Goal: Transaction & Acquisition: Purchase product/service

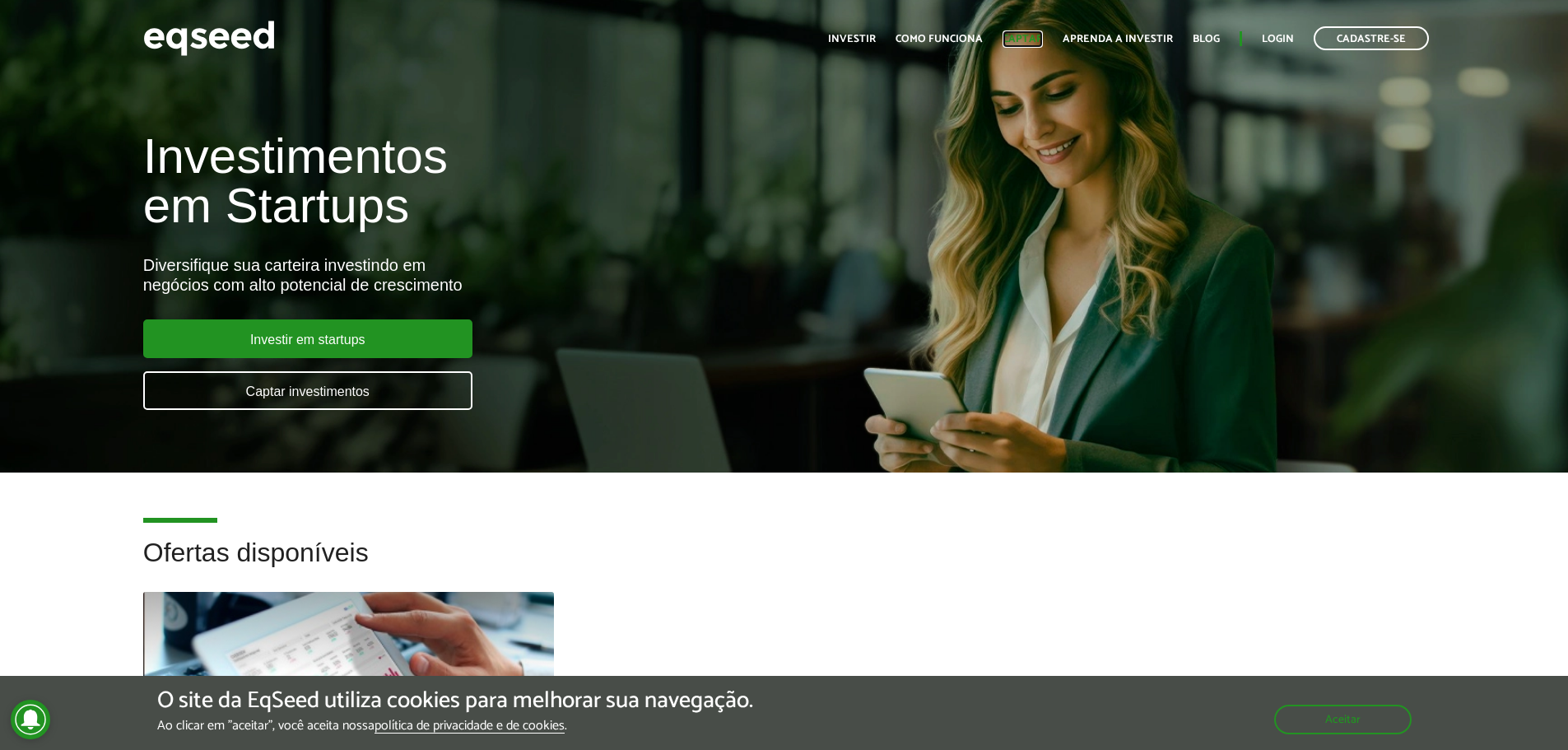
click at [1030, 42] on link "Captar" at bounding box center [1023, 38] width 40 height 11
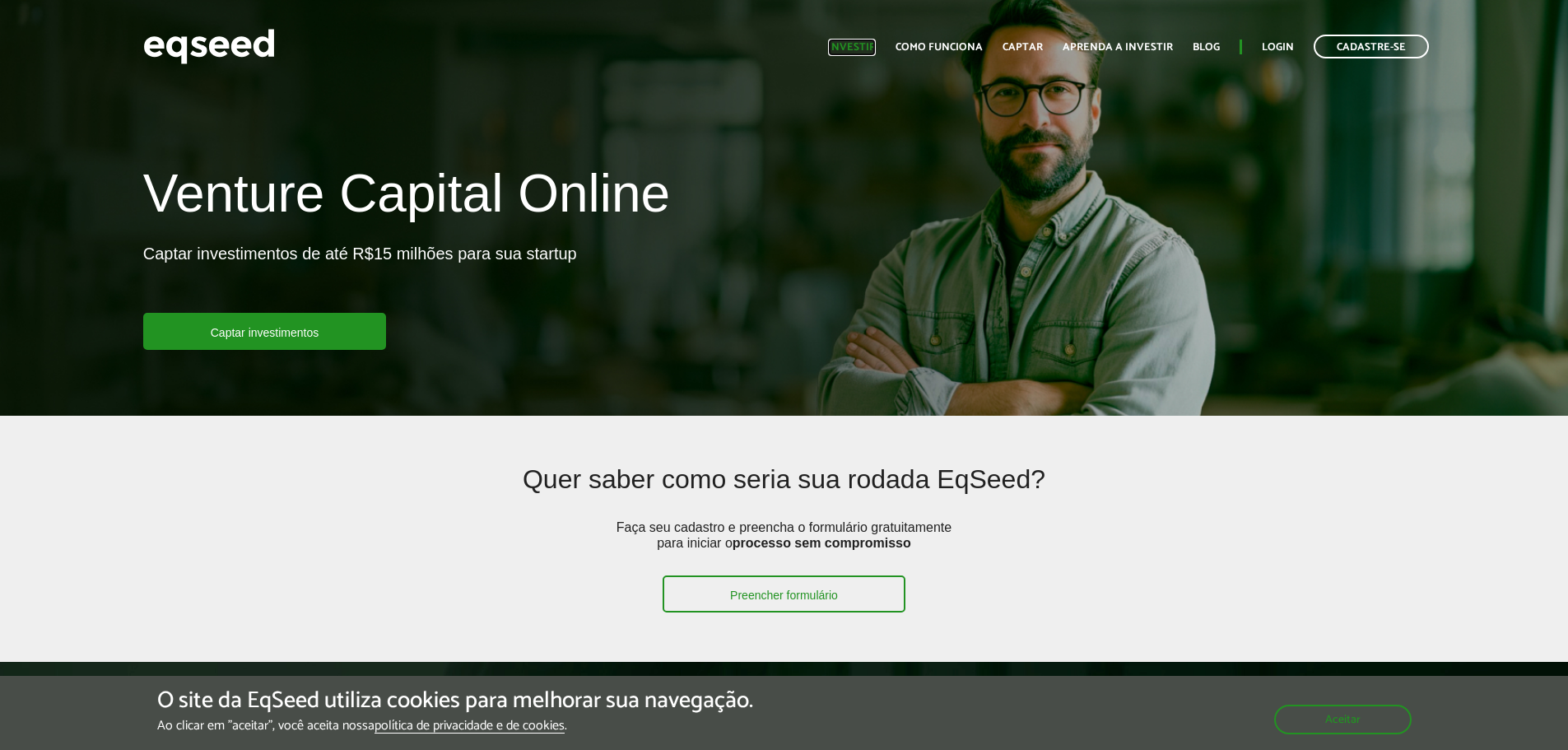
click at [866, 49] on link "Investir" at bounding box center [852, 47] width 48 height 11
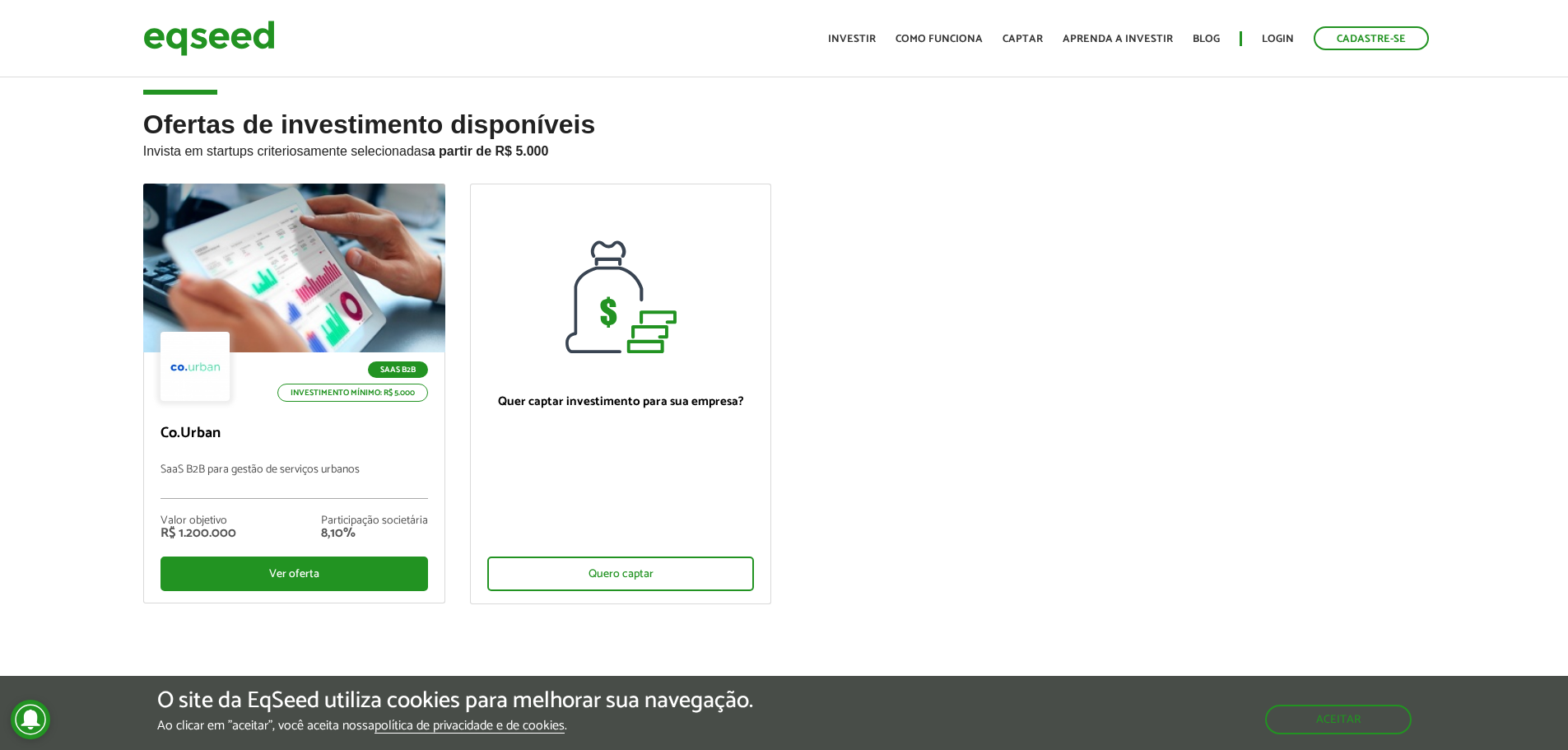
scroll to position [494, 0]
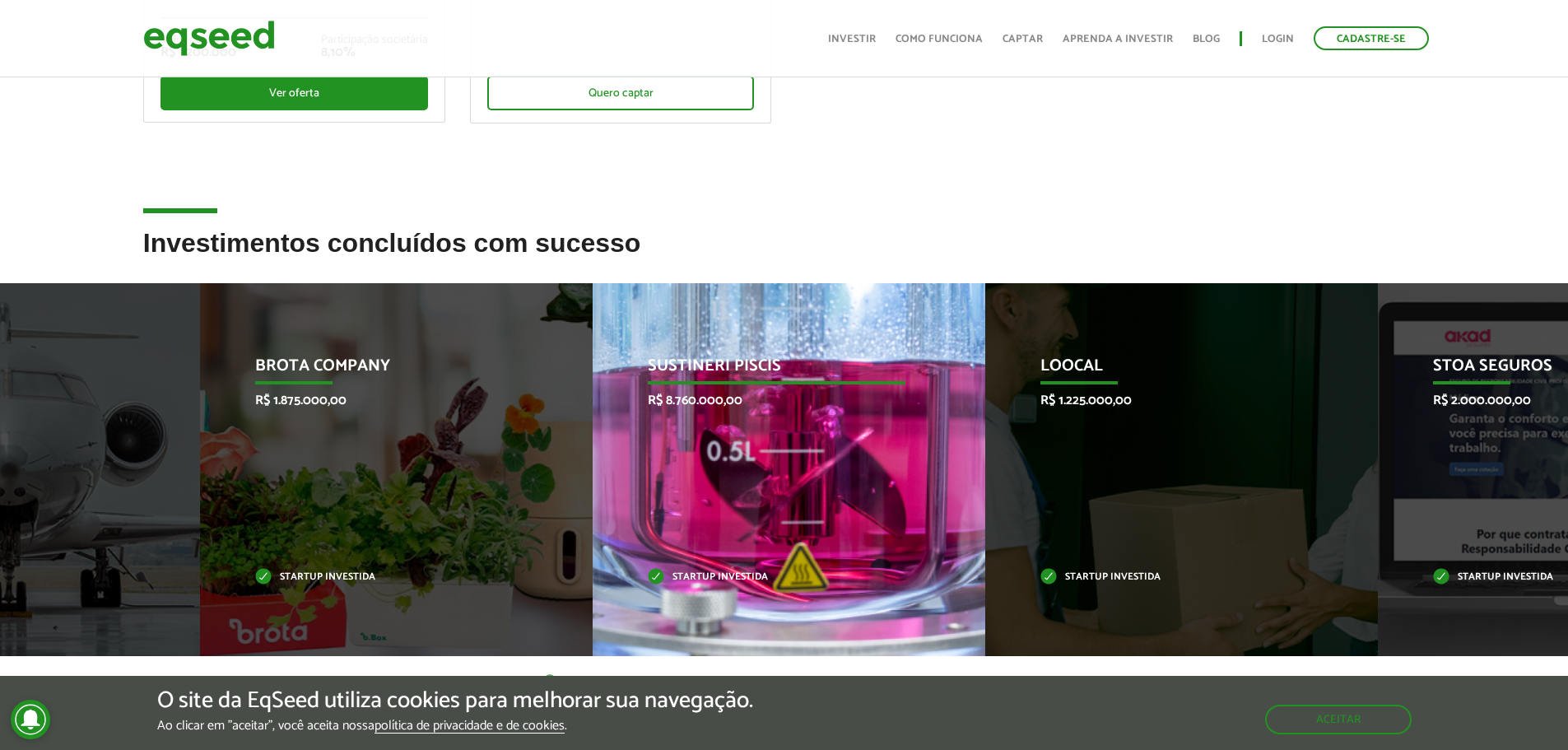
drag, startPoint x: 1400, startPoint y: 438, endPoint x: 757, endPoint y: 436, distance: 643.0
click at [758, 436] on div "Sustineri Piscis R$ 8.760.000,00 Startup investida" at bounding box center [776, 470] width 368 height 373
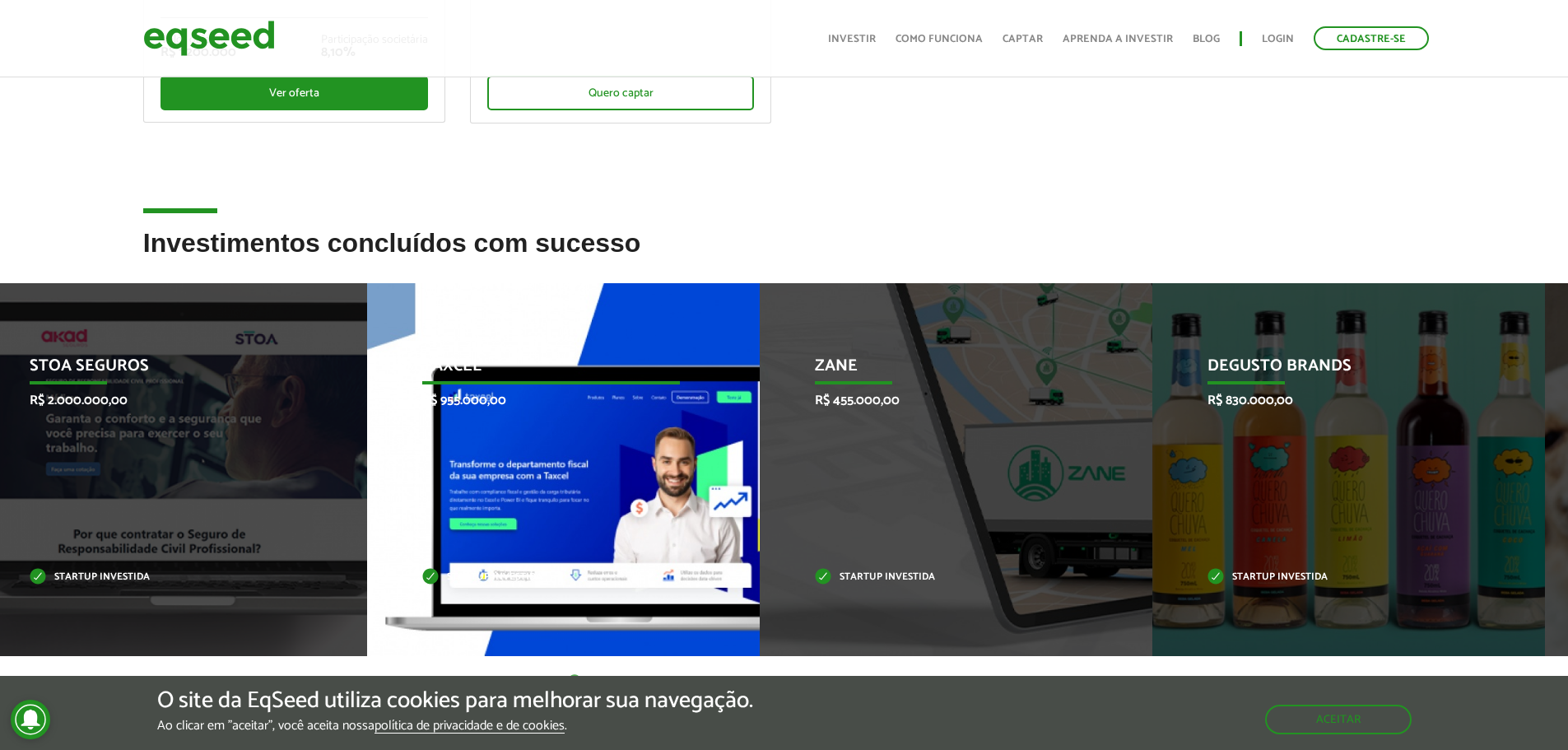
drag, startPoint x: 1150, startPoint y: 447, endPoint x: 627, endPoint y: 429, distance: 523.3
click at [667, 435] on div "Taxcel R$ 955.000,00 Startup investida" at bounding box center [551, 470] width 368 height 373
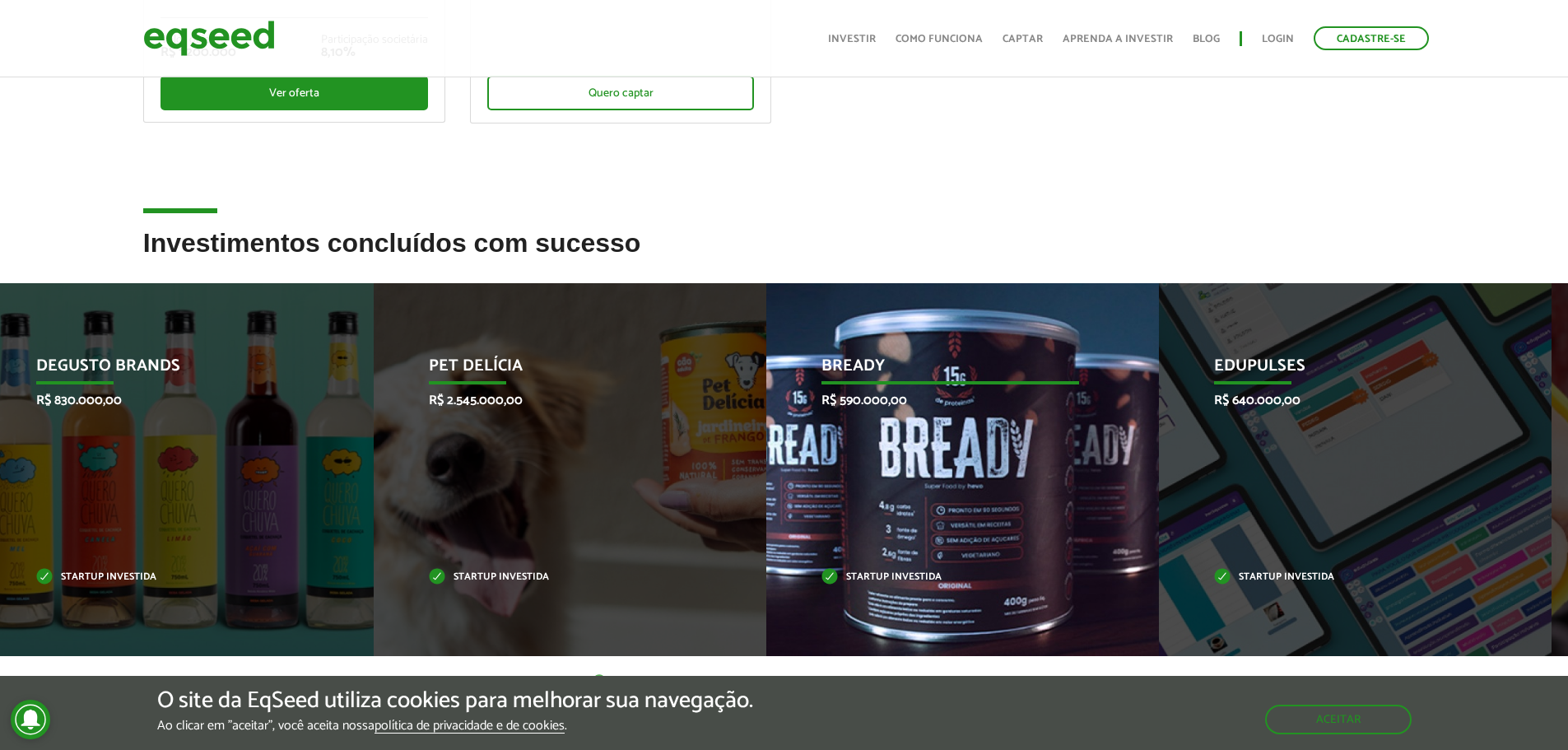
drag, startPoint x: 952, startPoint y: 424, endPoint x: 671, endPoint y: 397, distance: 282.3
click at [767, 397] on div "Bready R$ 590.000,00 Startup investida" at bounding box center [950, 470] width 368 height 373
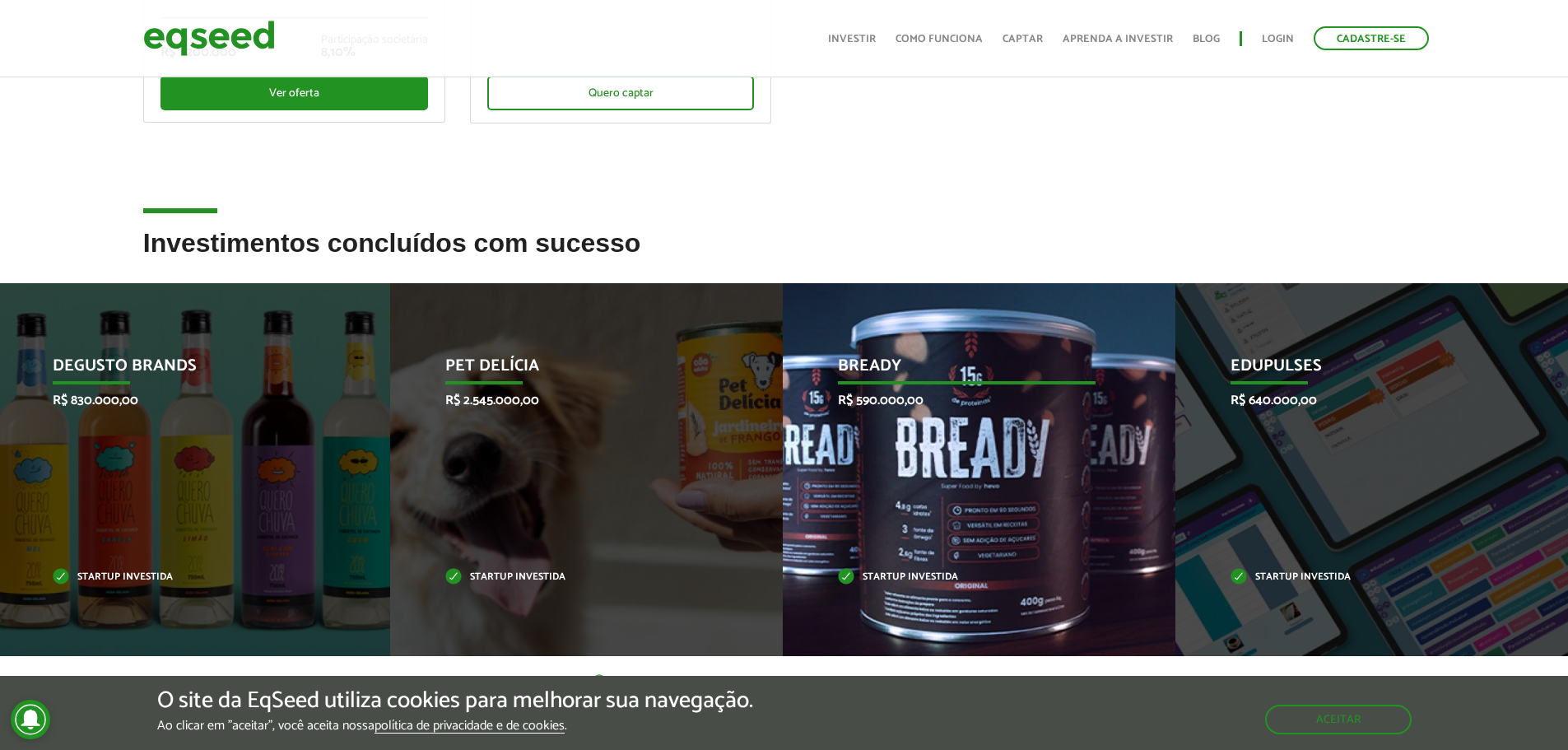
drag, startPoint x: 992, startPoint y: 409, endPoint x: 476, endPoint y: 376, distance: 517.1
click at [783, 376] on div "Bready R$ 590.000,00 Startup investida" at bounding box center [967, 470] width 368 height 373
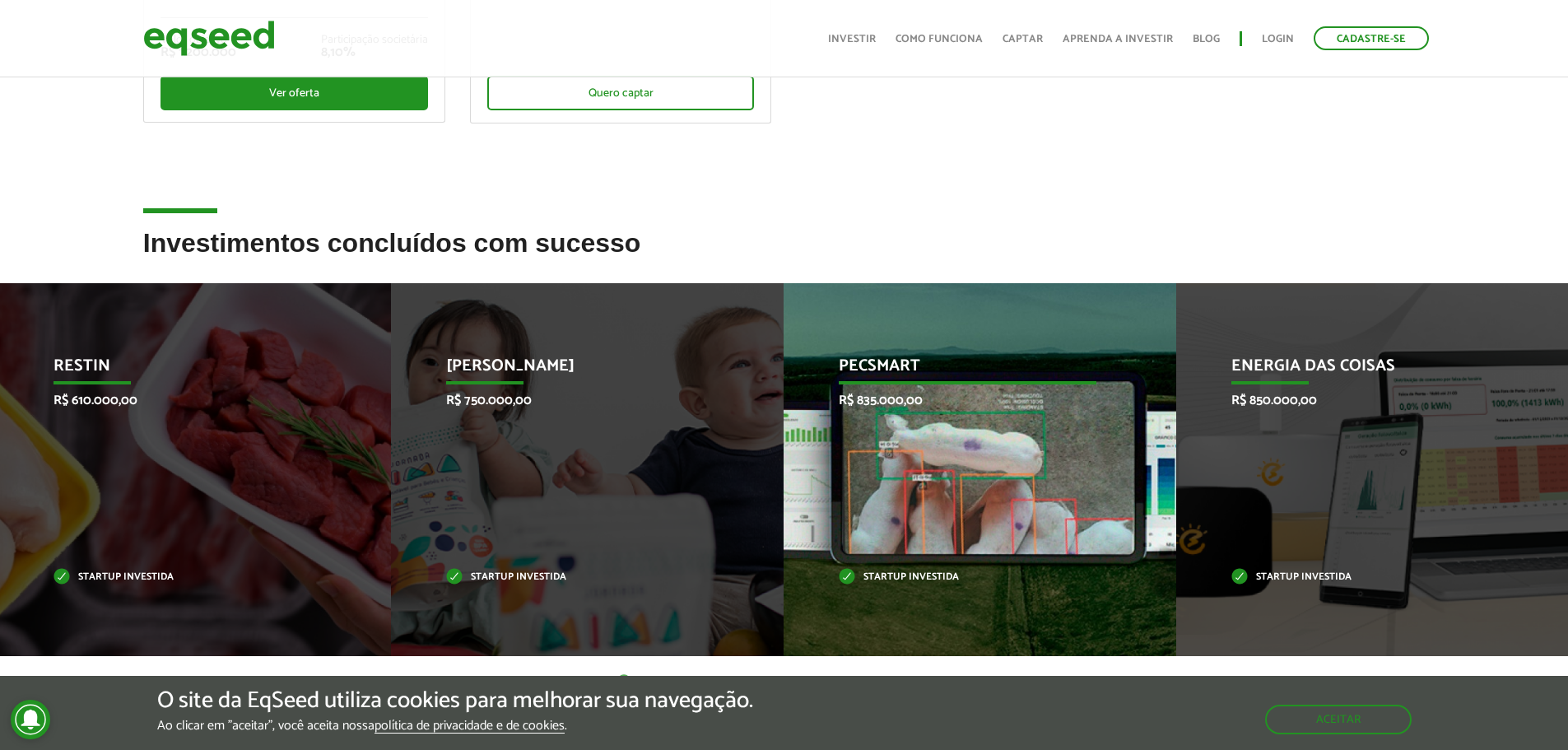
drag, startPoint x: 990, startPoint y: 384, endPoint x: 222, endPoint y: 369, distance: 768.1
click at [784, 365] on div "Pecsmart R$ 835.000,00 Startup investida" at bounding box center [968, 470] width 368 height 373
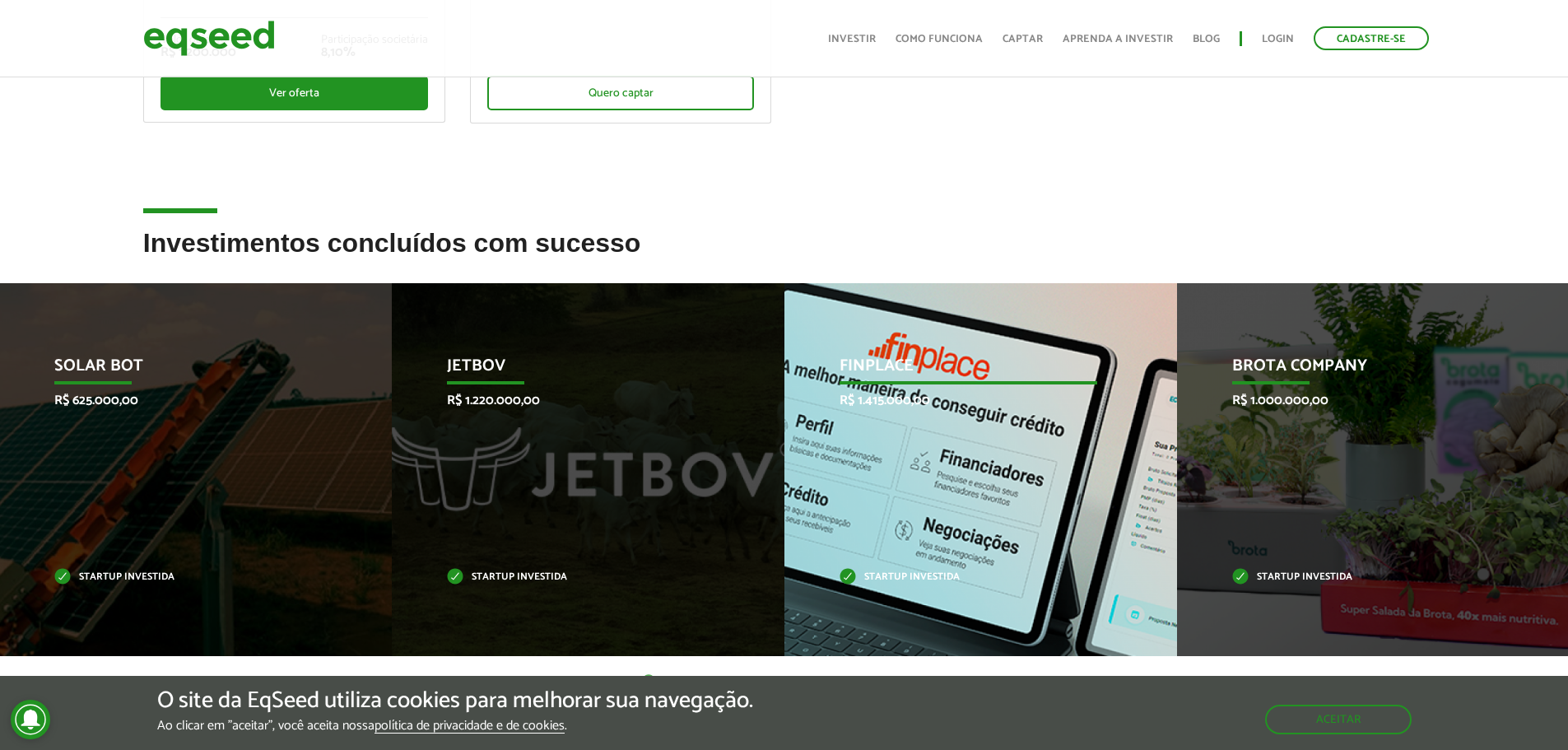
drag, startPoint x: 958, startPoint y: 423, endPoint x: 536, endPoint y: 399, distance: 422.7
click at [785, 399] on div "Finplace R$ 1.415.000,00 Startup investida" at bounding box center [968, 470] width 368 height 373
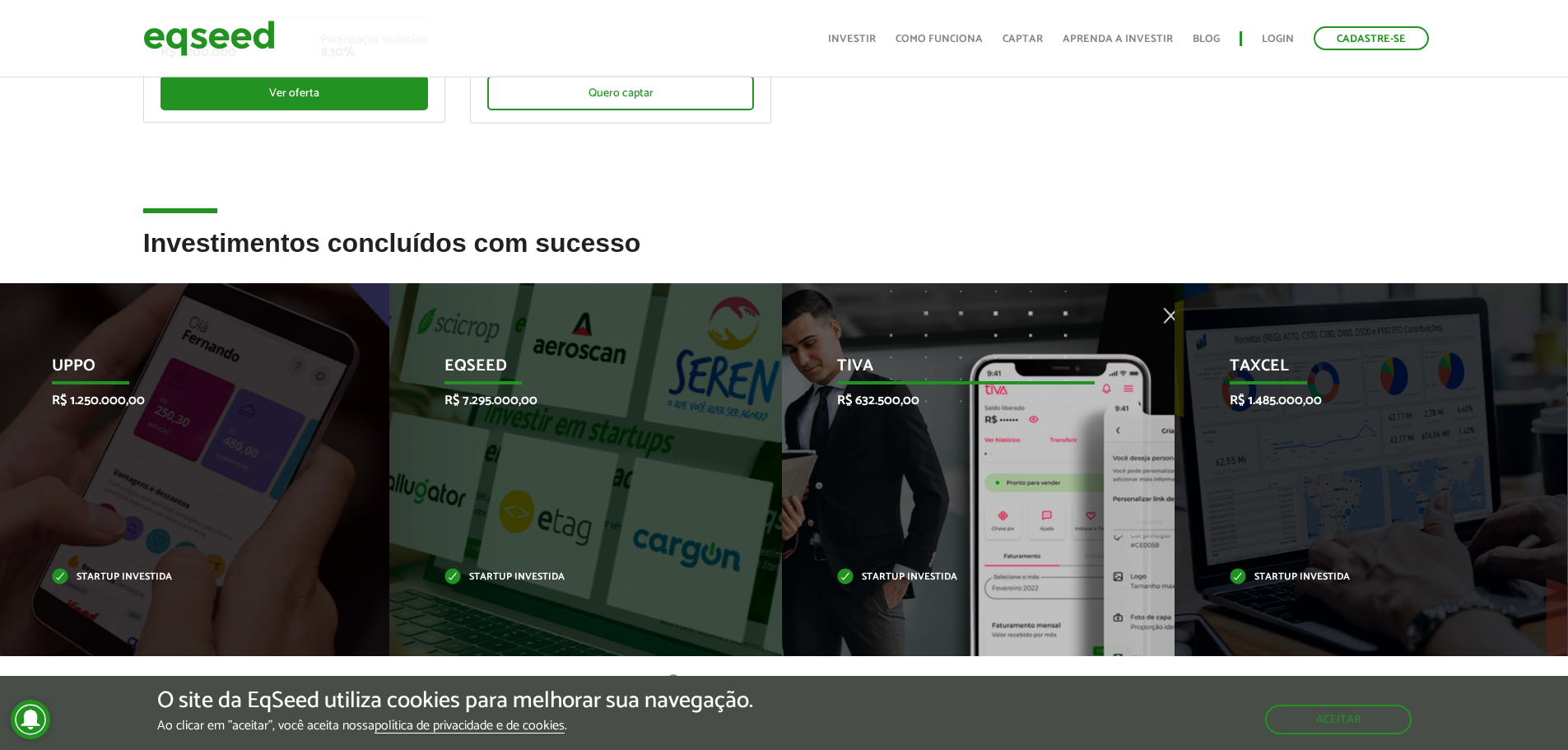
drag, startPoint x: 969, startPoint y: 414, endPoint x: 380, endPoint y: 396, distance: 589.3
click at [782, 394] on div "Tiva R$ 632.500,00 Startup investida" at bounding box center [966, 470] width 368 height 373
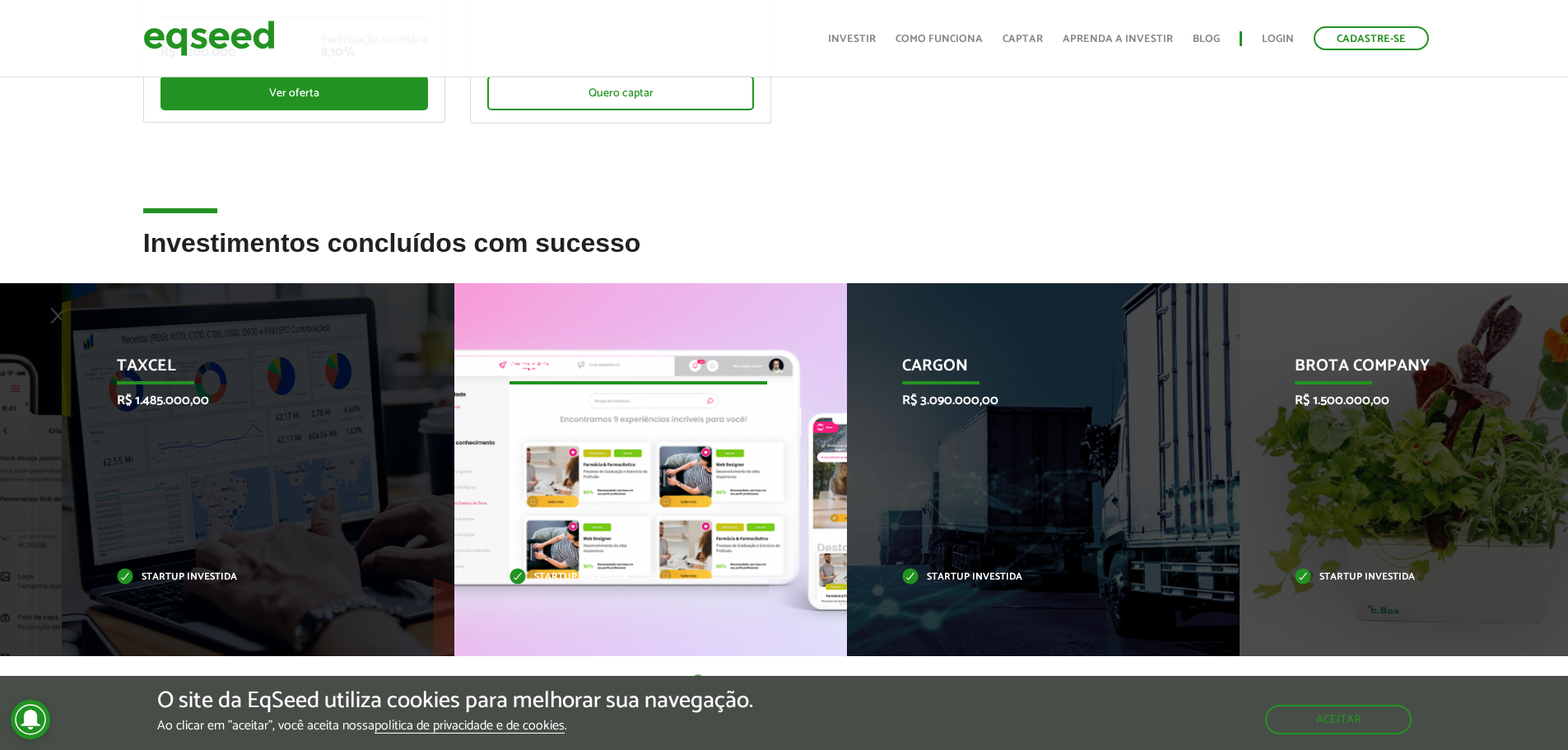
drag, startPoint x: 198, startPoint y: 389, endPoint x: 808, endPoint y: 355, distance: 610.9
click at [779, 355] on div "Seren R$ 682.500,00 Startup investida" at bounding box center [638, 470] width 368 height 373
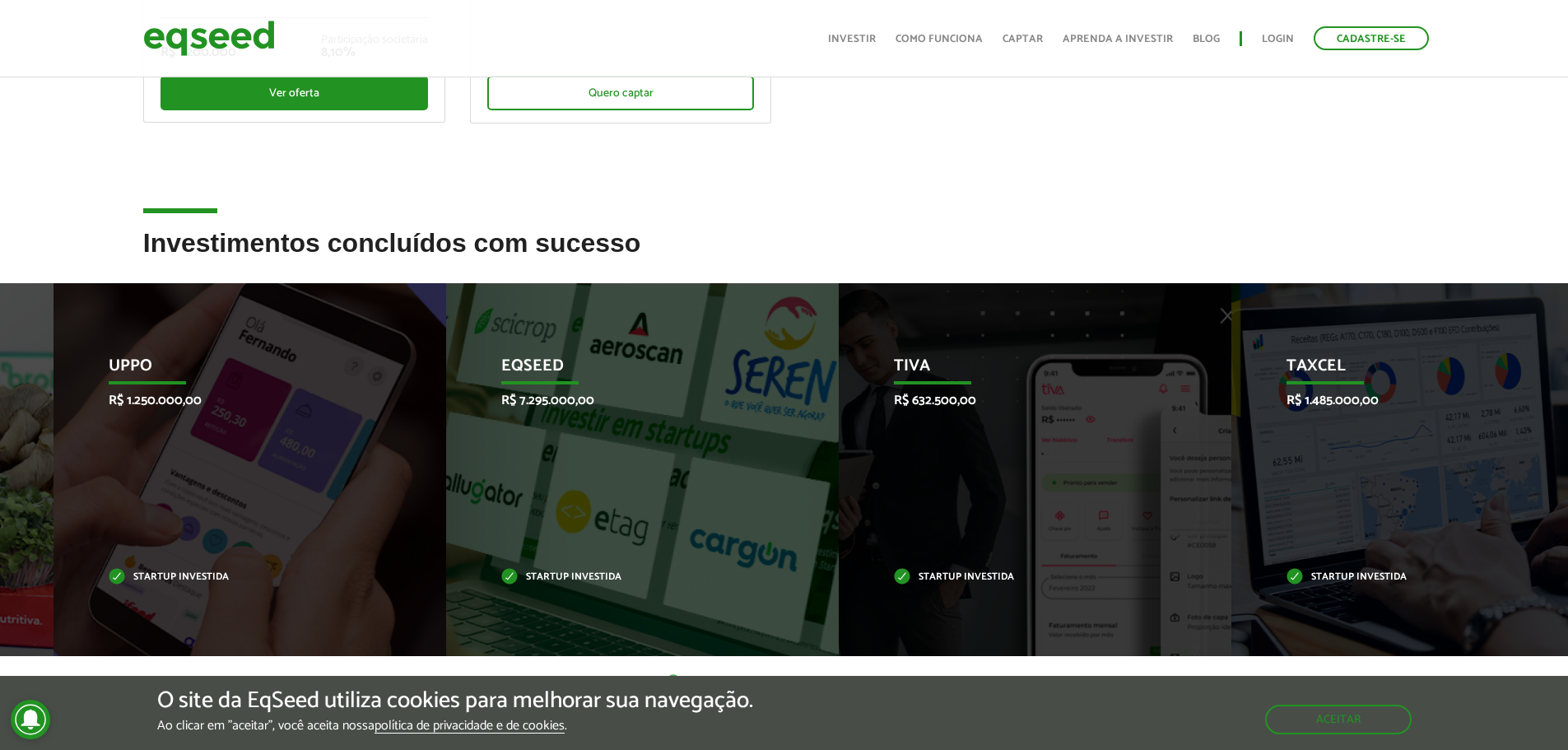
drag, startPoint x: 311, startPoint y: 371, endPoint x: 733, endPoint y: 334, distance: 423.6
click at [422, 335] on div "Uppo R$ 1.250.000,00 Startup investida" at bounding box center [237, 470] width 368 height 373
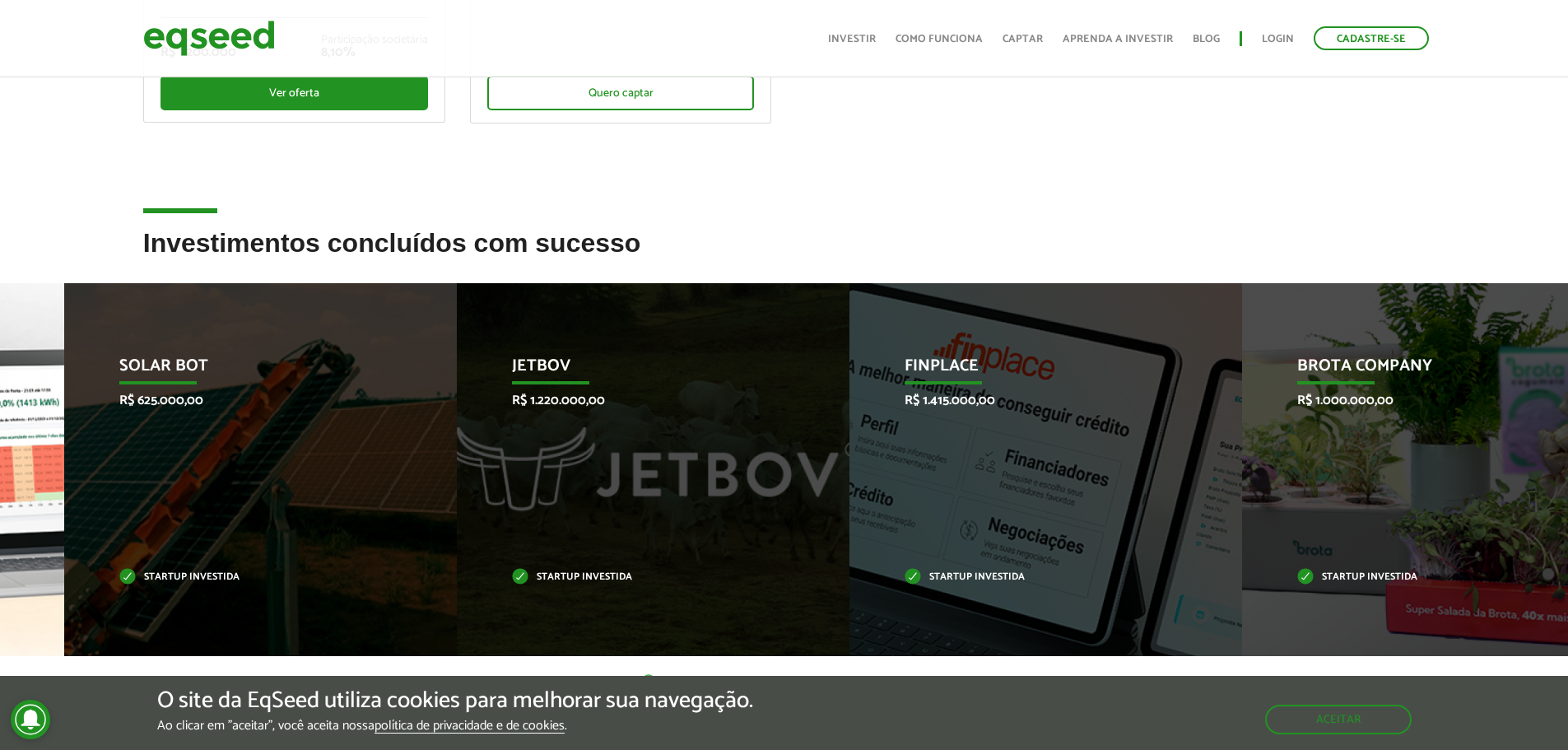
drag, startPoint x: 254, startPoint y: 361, endPoint x: 616, endPoint y: 353, distance: 362.1
click at [432, 351] on div "Solar Bot R$ 625.000,00 Startup investida" at bounding box center [248, 470] width 368 height 373
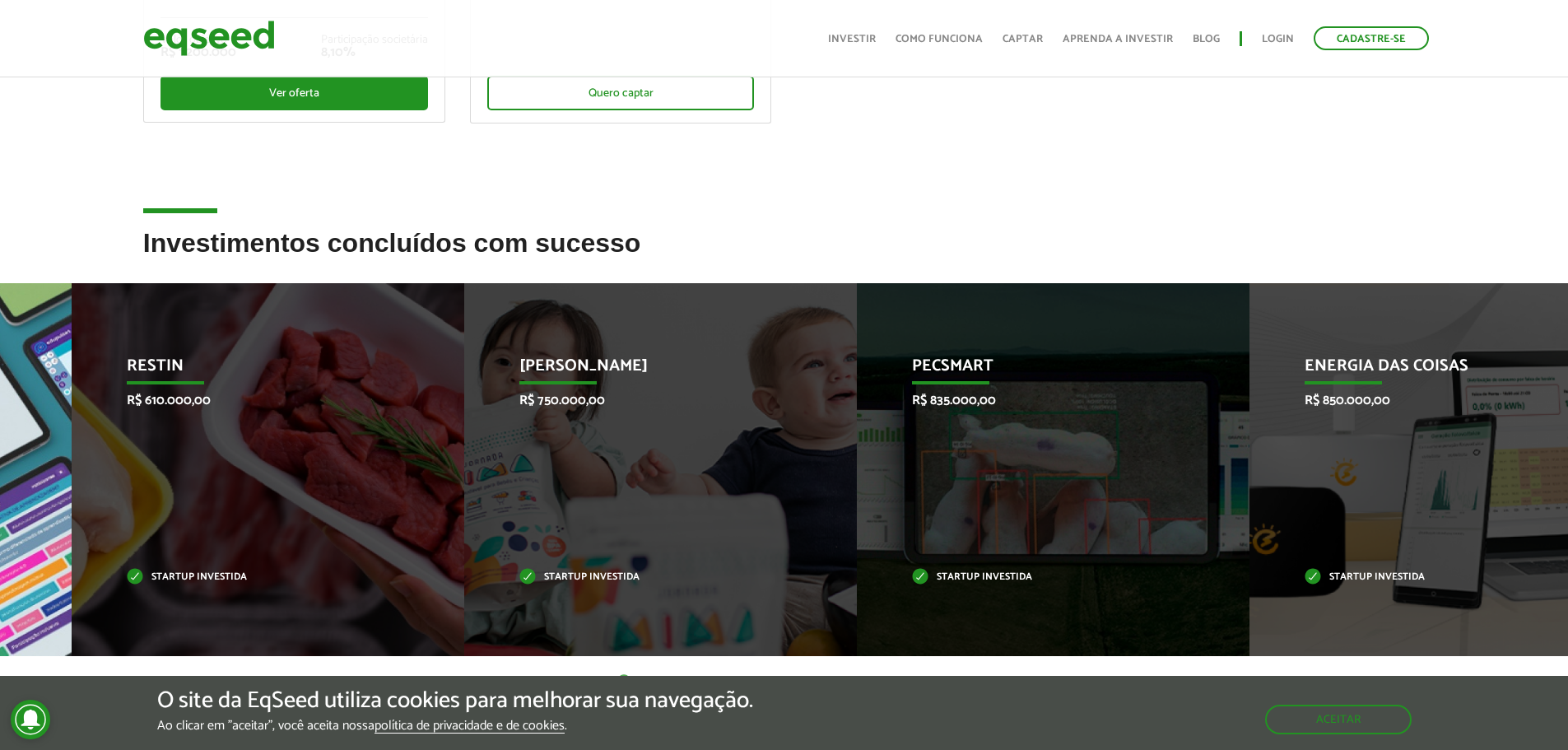
drag, startPoint x: 222, startPoint y: 383, endPoint x: 607, endPoint y: 364, distance: 385.5
click at [440, 364] on div "Restin R$ 610.000,00 Startup investida" at bounding box center [256, 470] width 368 height 373
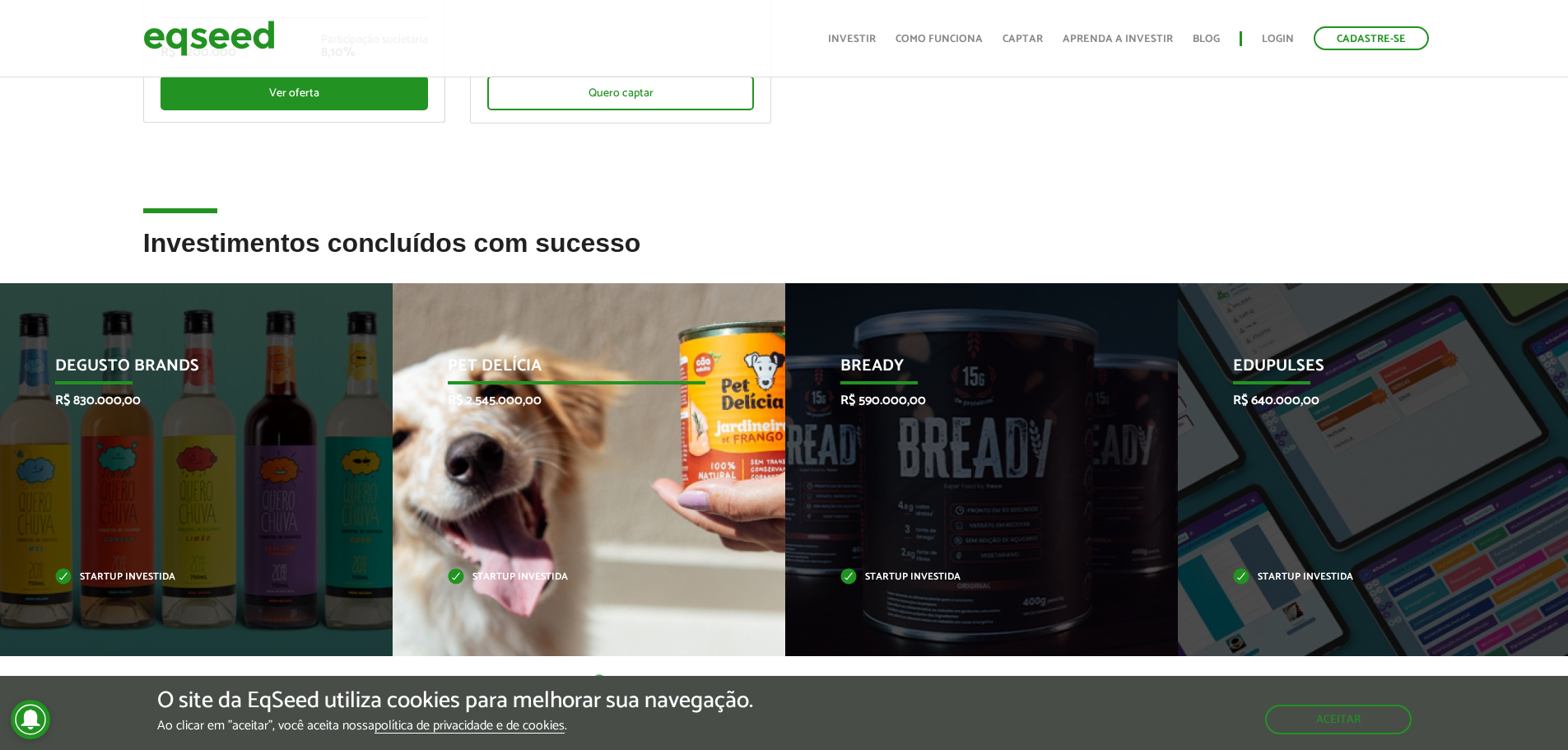
drag, startPoint x: 476, startPoint y: 374, endPoint x: 501, endPoint y: 380, distance: 25.7
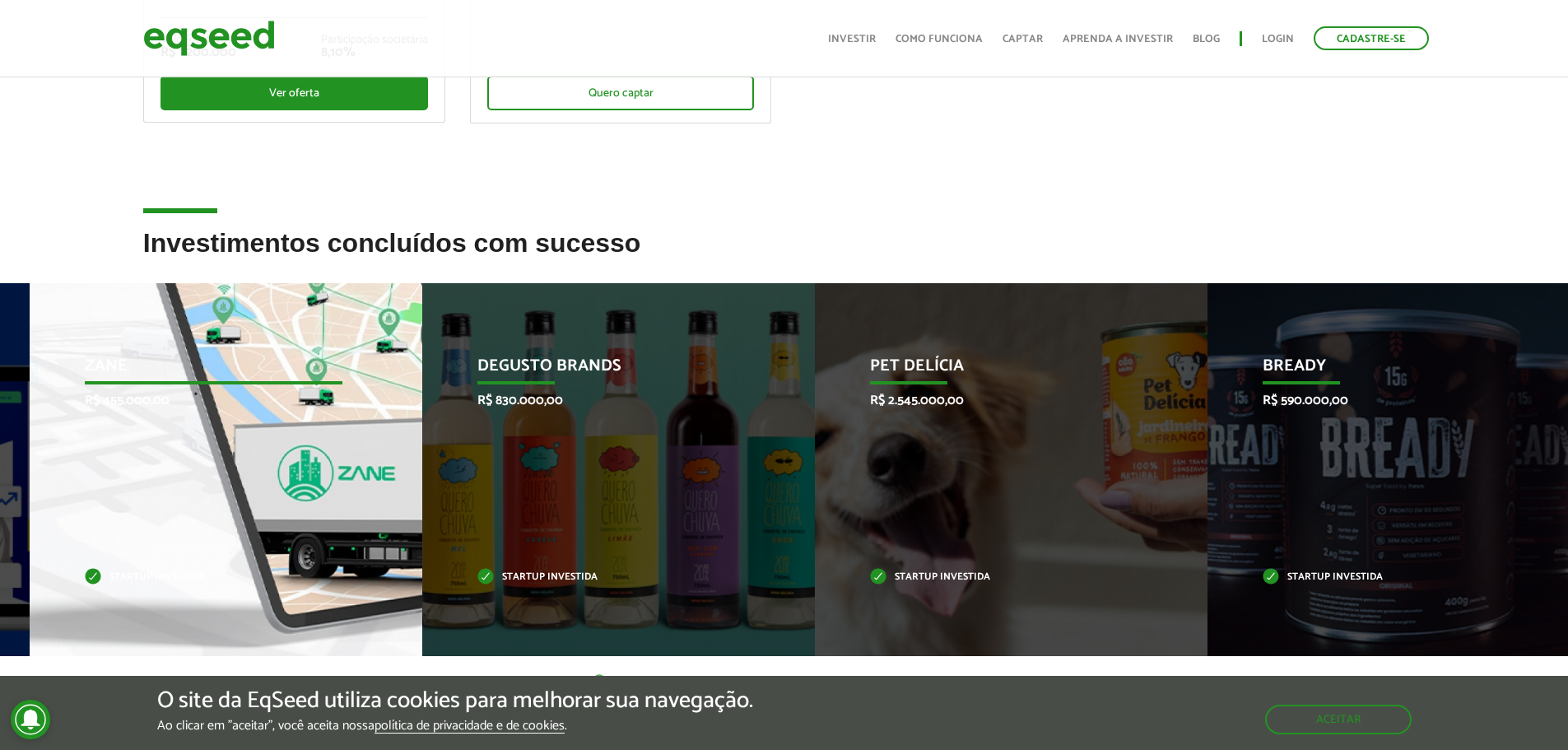
drag, startPoint x: 513, startPoint y: 393, endPoint x: 687, endPoint y: 389, distance: 174.0
click at [679, 390] on div "Degusto Brands R$ 830.000,00 Startup investida" at bounding box center [606, 470] width 368 height 373
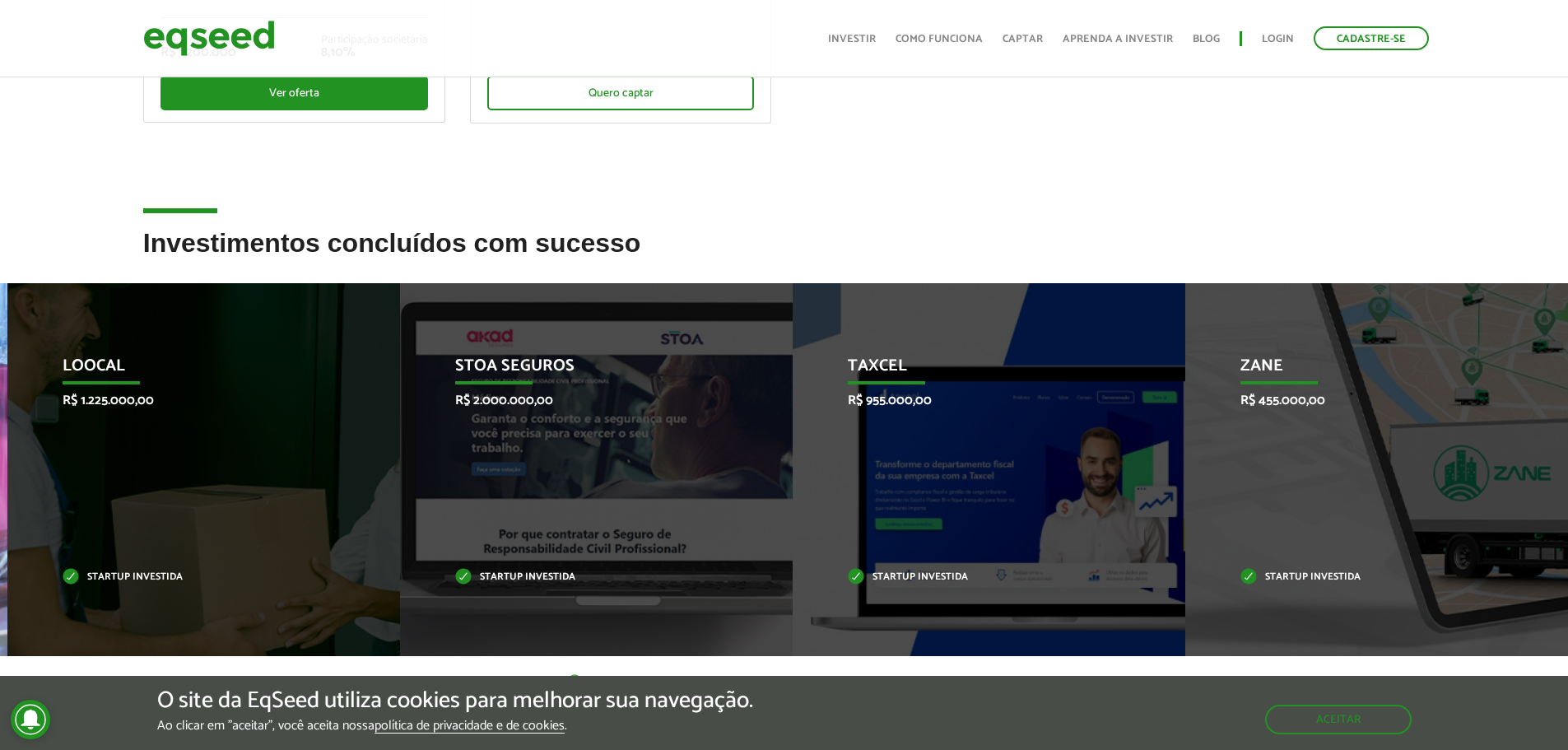
drag, startPoint x: 292, startPoint y: 417, endPoint x: 623, endPoint y: 401, distance: 331.4
click at [376, 401] on div "Loocal R$ 1.225.000,00 Startup investida" at bounding box center [191, 470] width 368 height 373
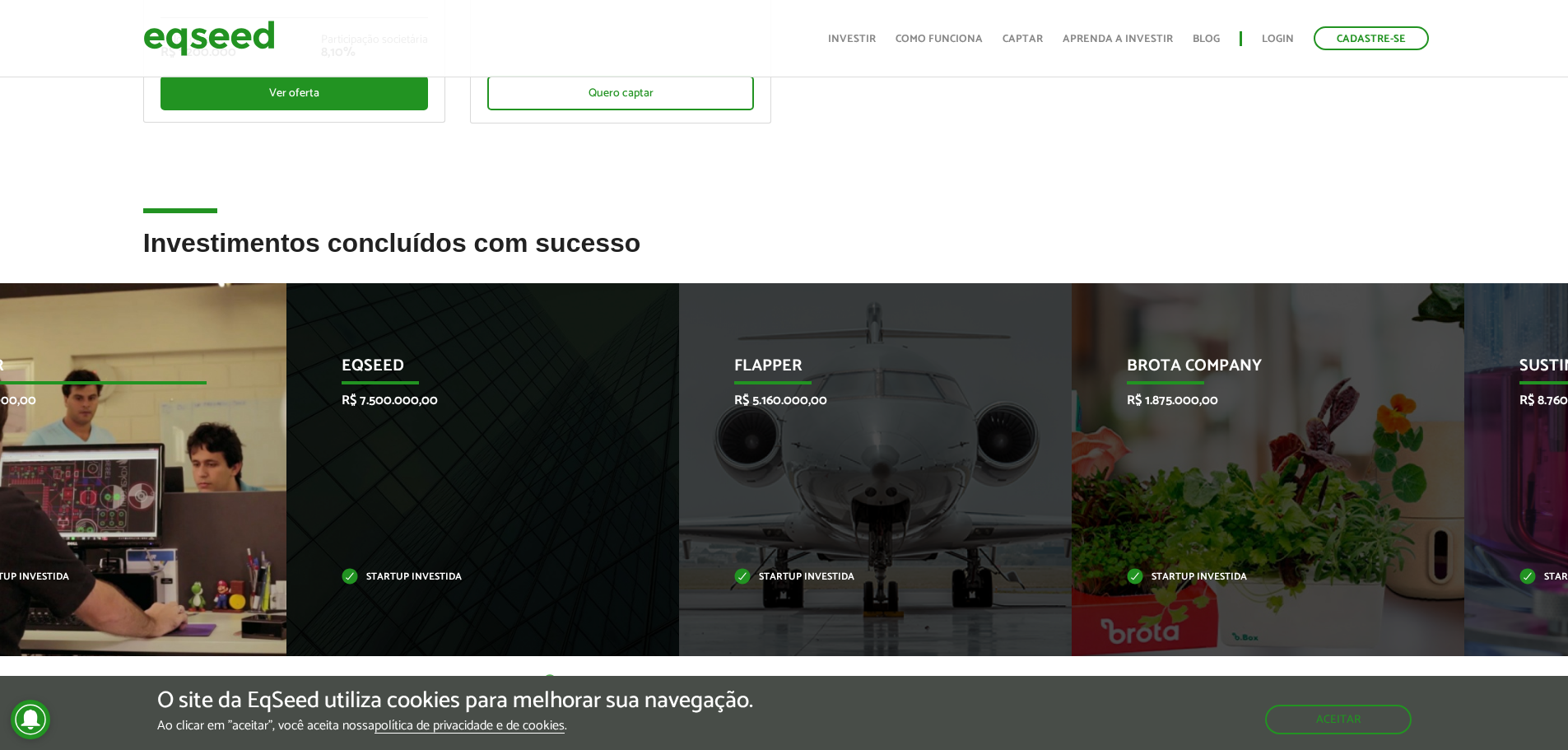
drag, startPoint x: 565, startPoint y: 408, endPoint x: 649, endPoint y: 400, distance: 84.4
click at [654, 401] on div "EqSeed R$ 7.500.000,00 Startup investida" at bounding box center [470, 470] width 368 height 373
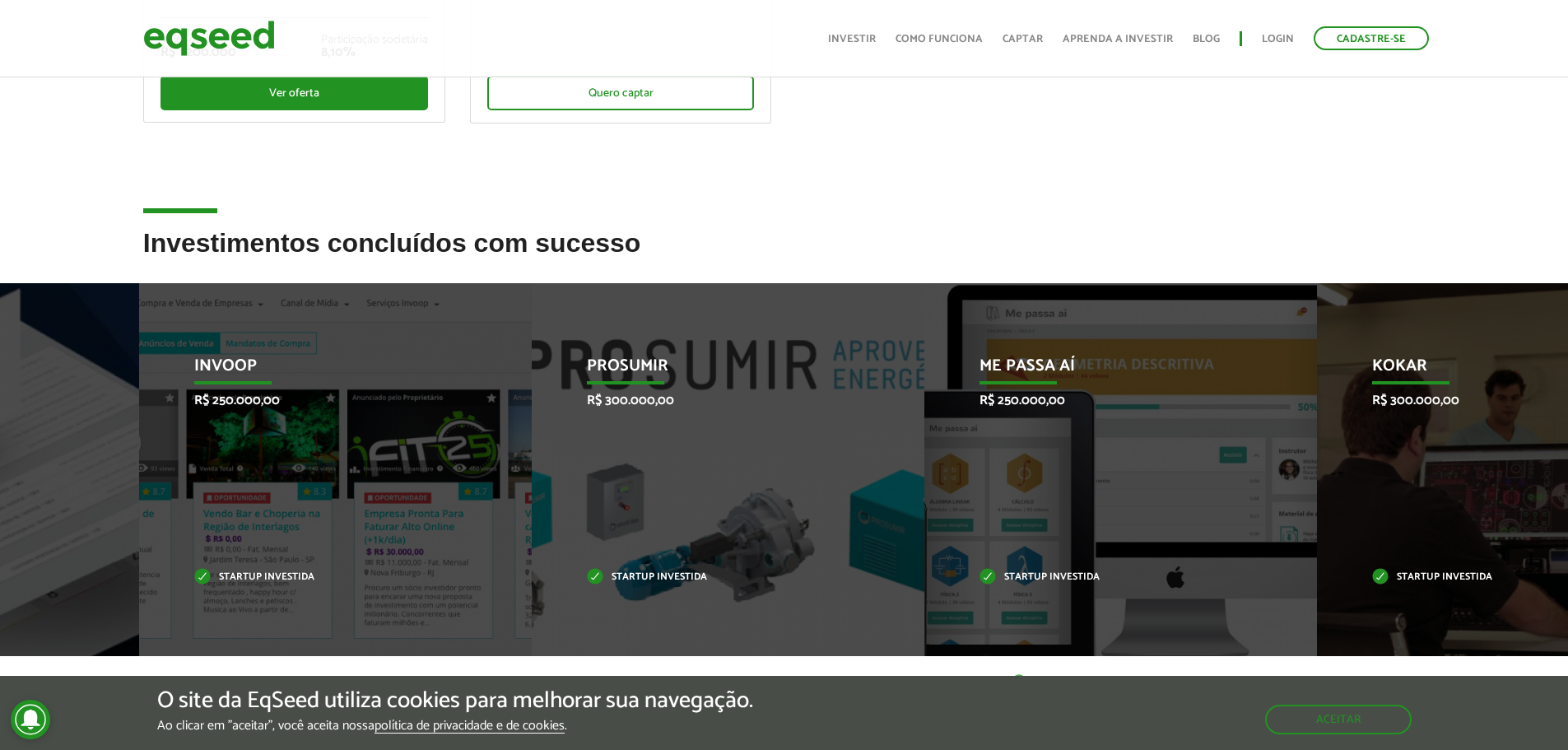
drag, startPoint x: 478, startPoint y: 399, endPoint x: 825, endPoint y: 374, distance: 347.9
click at [507, 372] on div "Invoop R$ 250.000,00 Startup investida" at bounding box center [323, 470] width 368 height 373
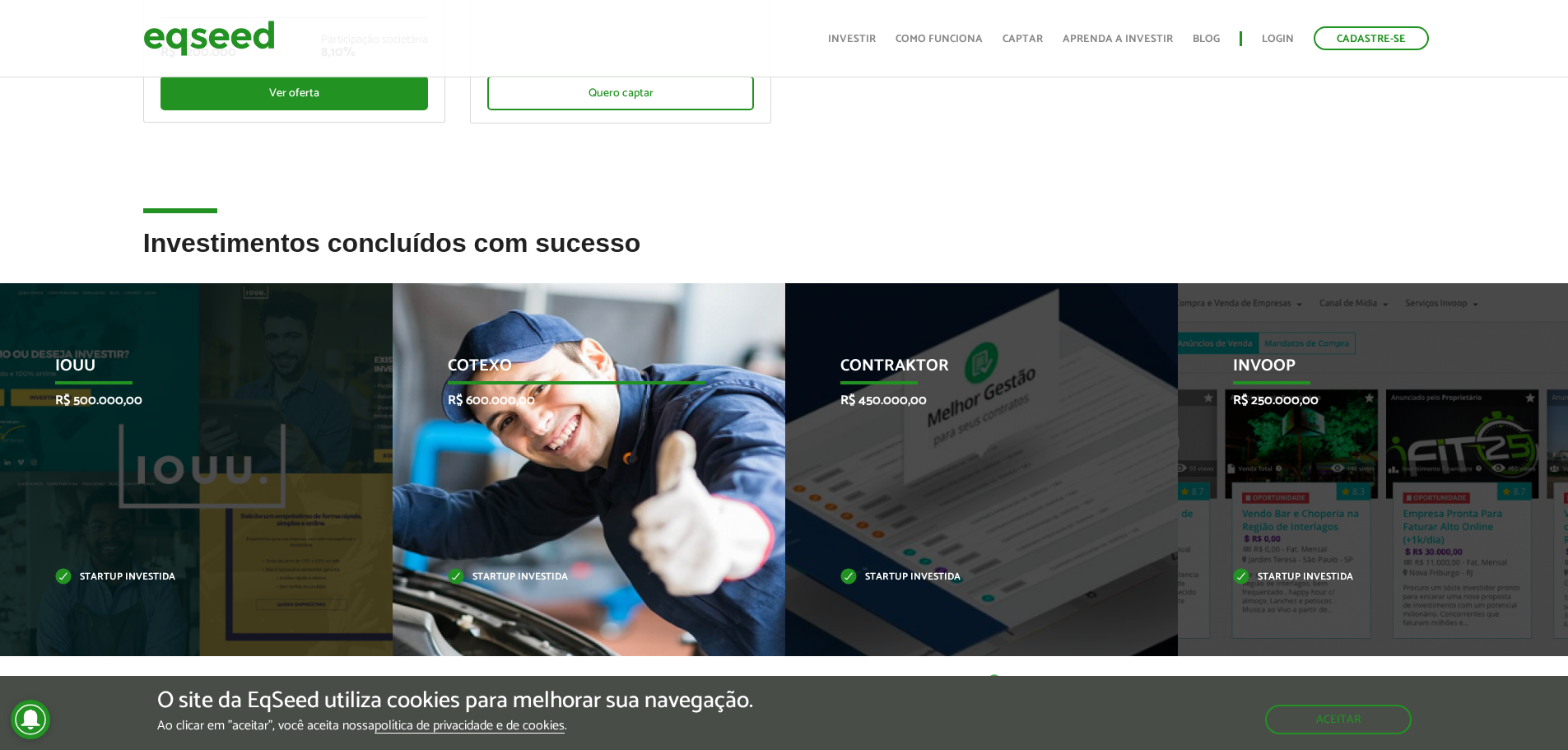
drag, startPoint x: 441, startPoint y: 389, endPoint x: 953, endPoint y: 369, distance: 512.4
click at [761, 369] on div "Cotexo R$ 600.000,00 Startup investida" at bounding box center [576, 470] width 368 height 373
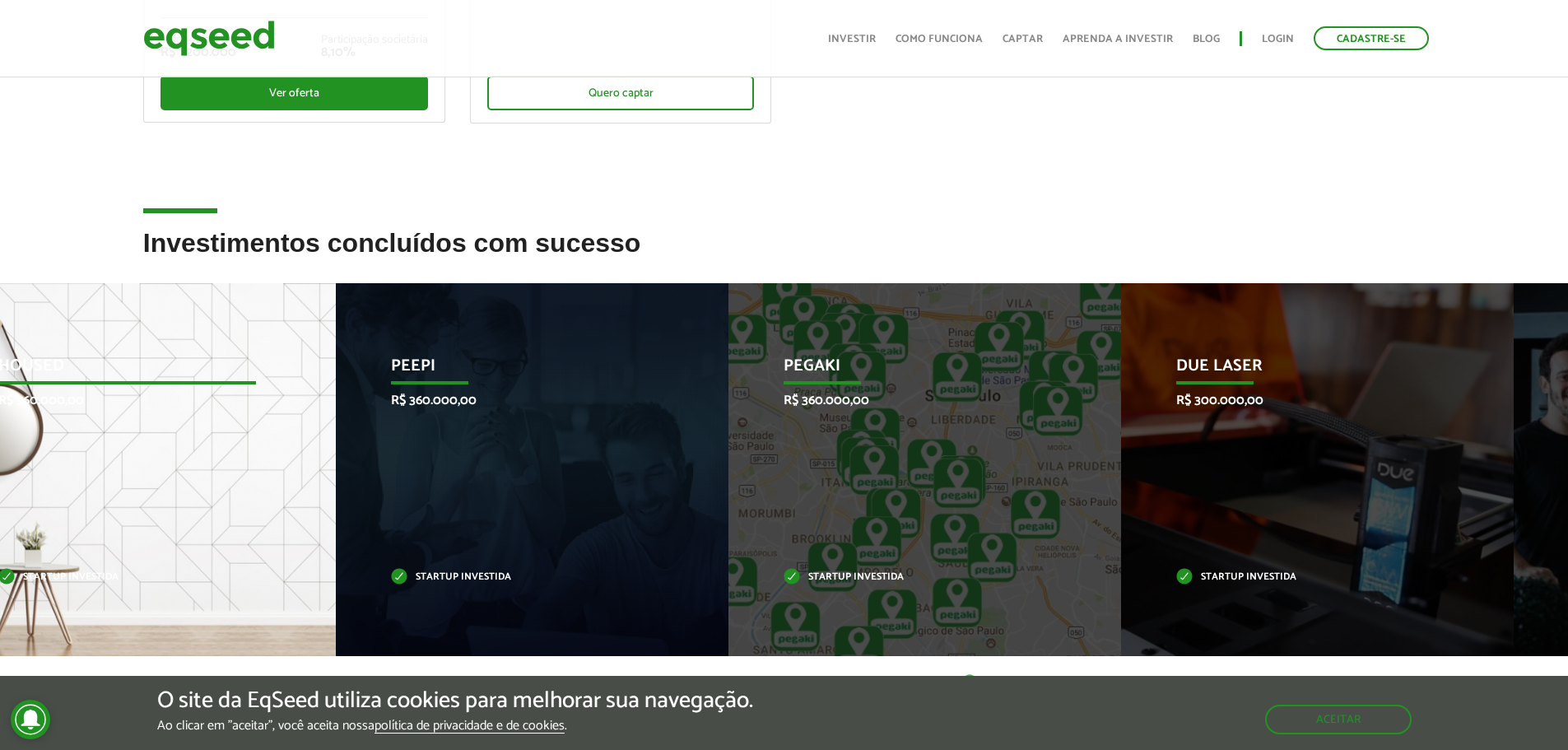
drag, startPoint x: 727, startPoint y: 375, endPoint x: 826, endPoint y: 375, distance: 99.0
click at [728, 375] on li "Peepi R$ 360.000,00 Startup investida" at bounding box center [532, 470] width 393 height 373
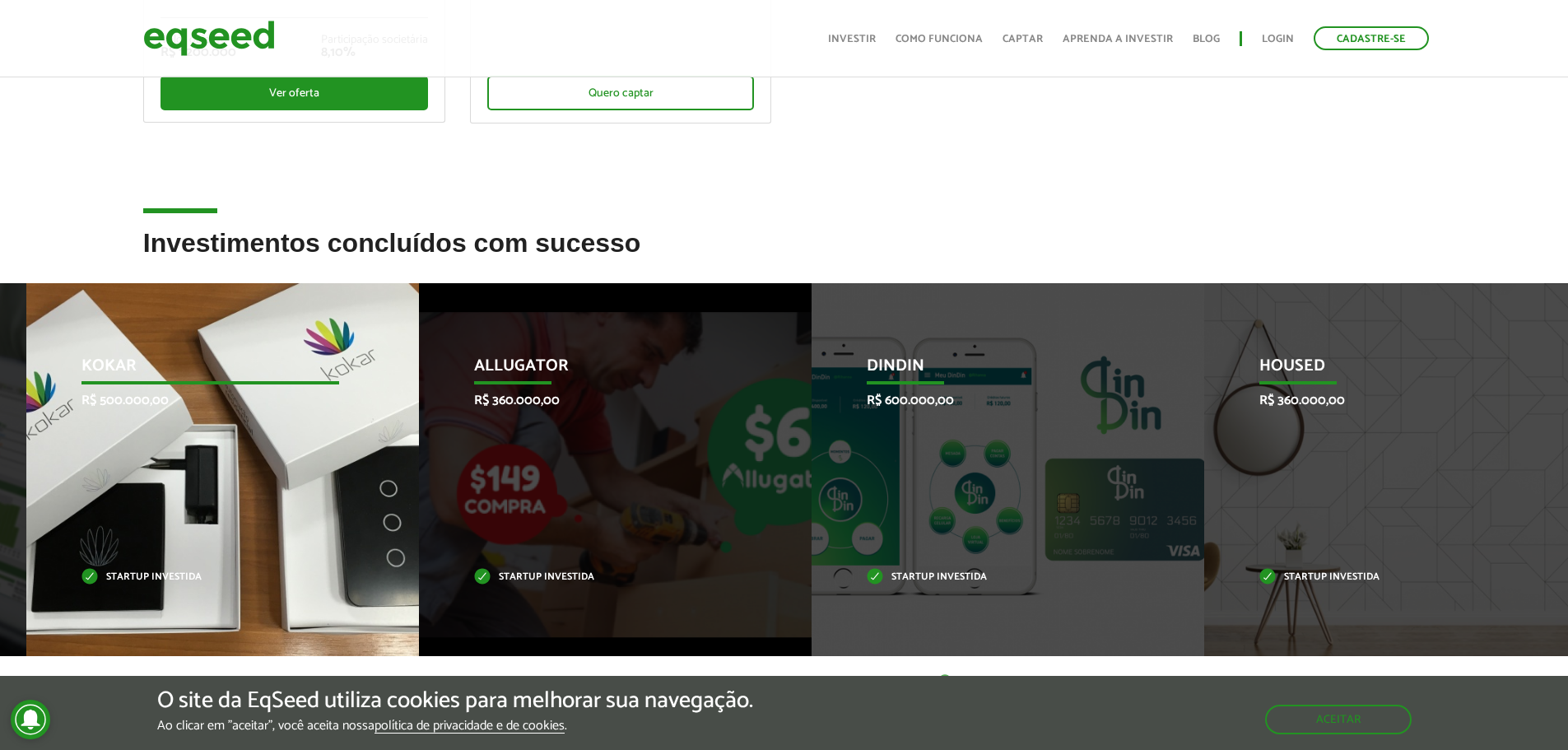
drag, startPoint x: 375, startPoint y: 404, endPoint x: 787, endPoint y: 400, distance: 412.0
click at [394, 400] on div "Kokar R$ 500.000,00 Startup investida" at bounding box center [209, 470] width 368 height 373
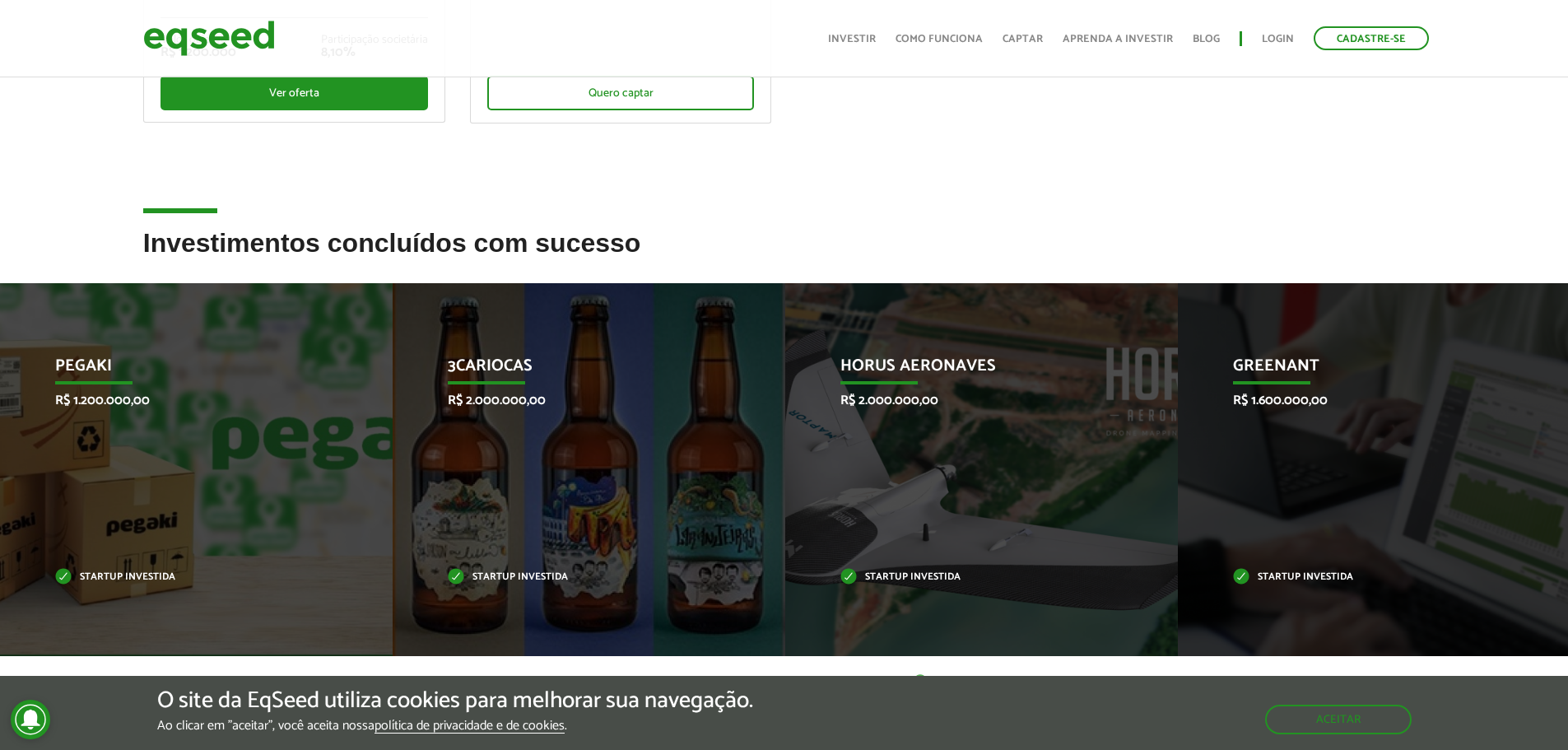
click at [368, 394] on div "Pegaki R$ 1.200.000,00 Startup investida" at bounding box center [184, 470] width 368 height 373
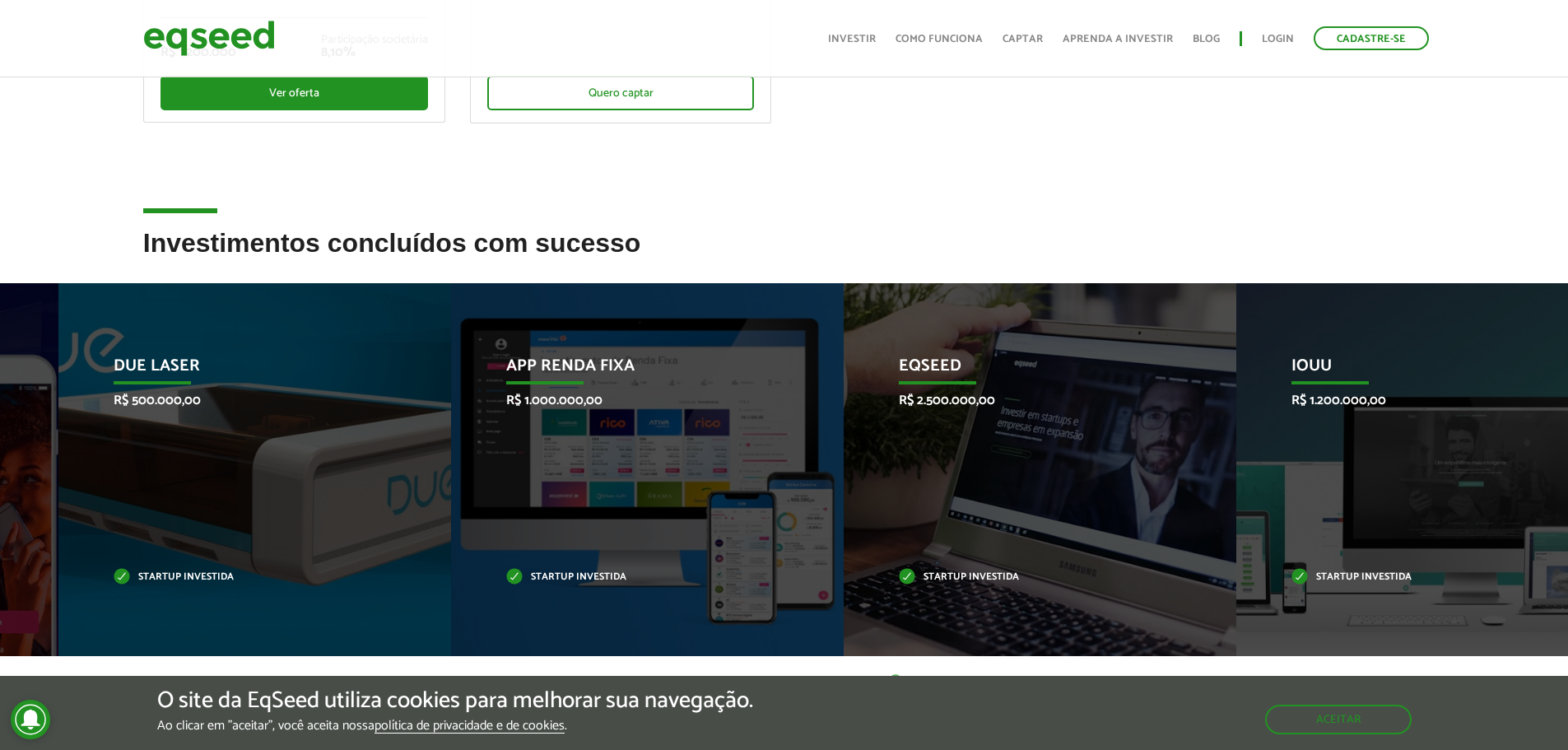
drag, startPoint x: 657, startPoint y: 396, endPoint x: 854, endPoint y: 391, distance: 197.1
click at [820, 393] on div "App Renda Fixa R$ 1.000.000,00 Startup investida" at bounding box center [635, 470] width 368 height 373
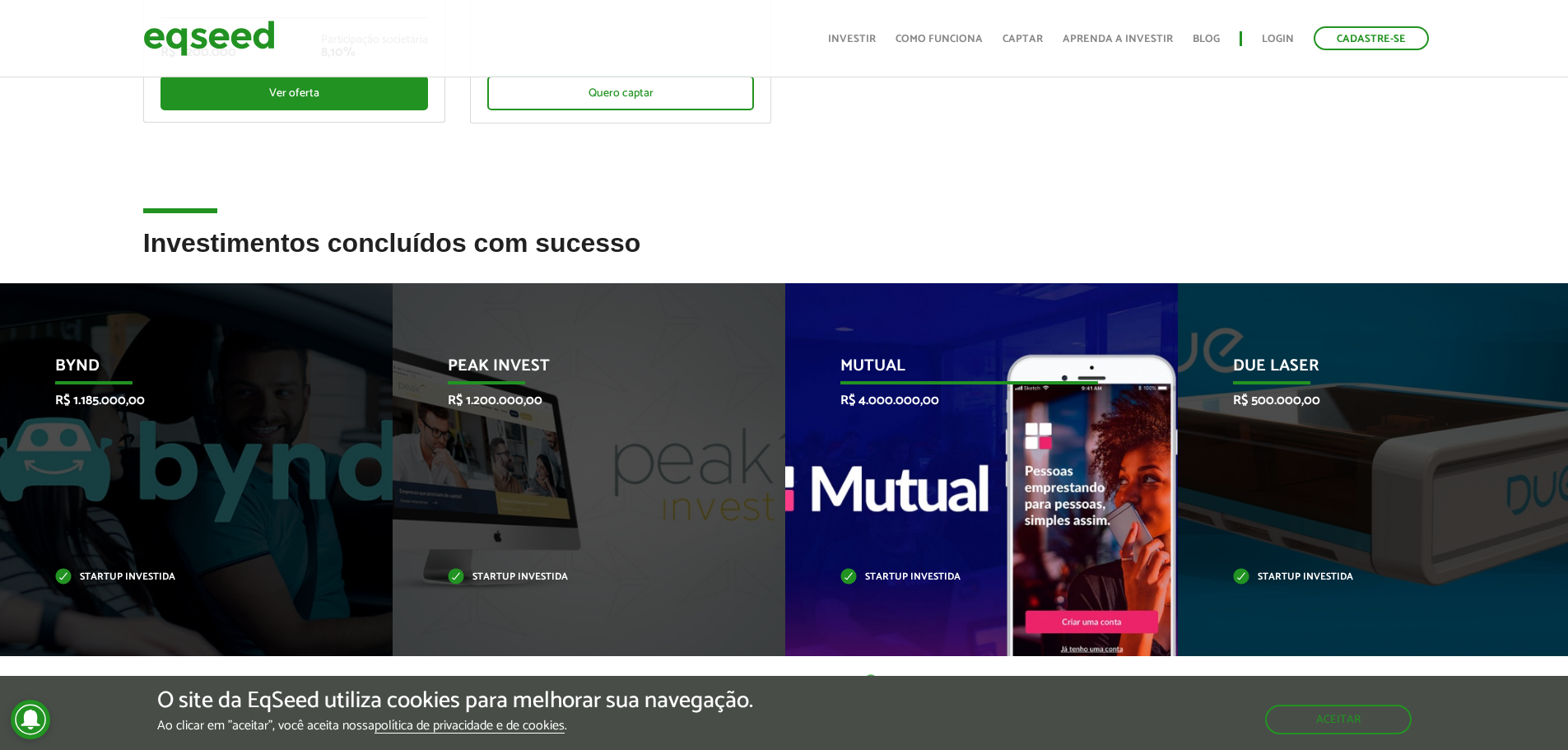
drag, startPoint x: 355, startPoint y: 383, endPoint x: 333, endPoint y: 388, distance: 22.6
click at [785, 387] on div "Mutual R$ 4.000.000,00 Startup investida" at bounding box center [968, 470] width 368 height 373
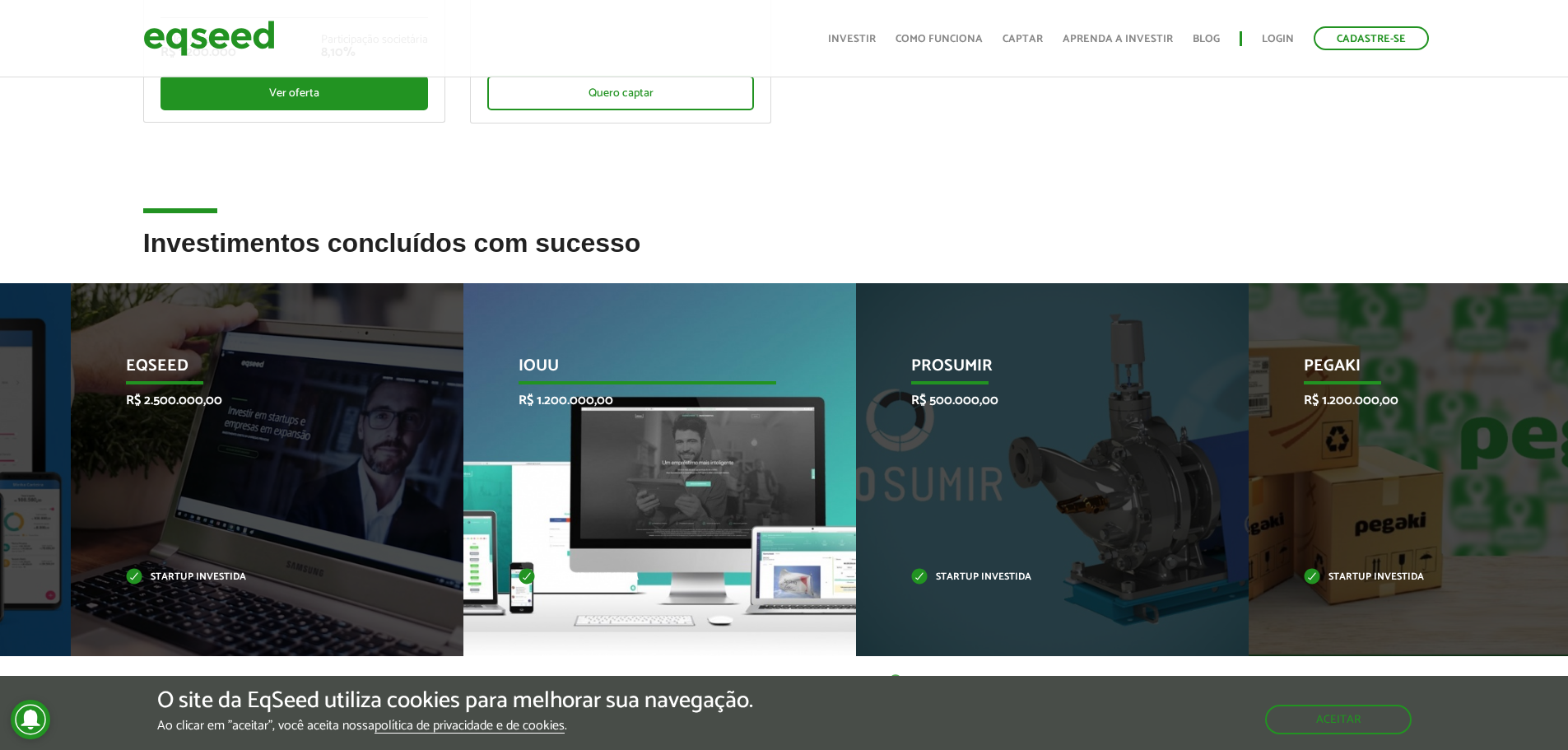
drag, startPoint x: 939, startPoint y: 378, endPoint x: 434, endPoint y: 378, distance: 505.0
click at [519, 375] on p "IOUU" at bounding box center [648, 370] width 257 height 28
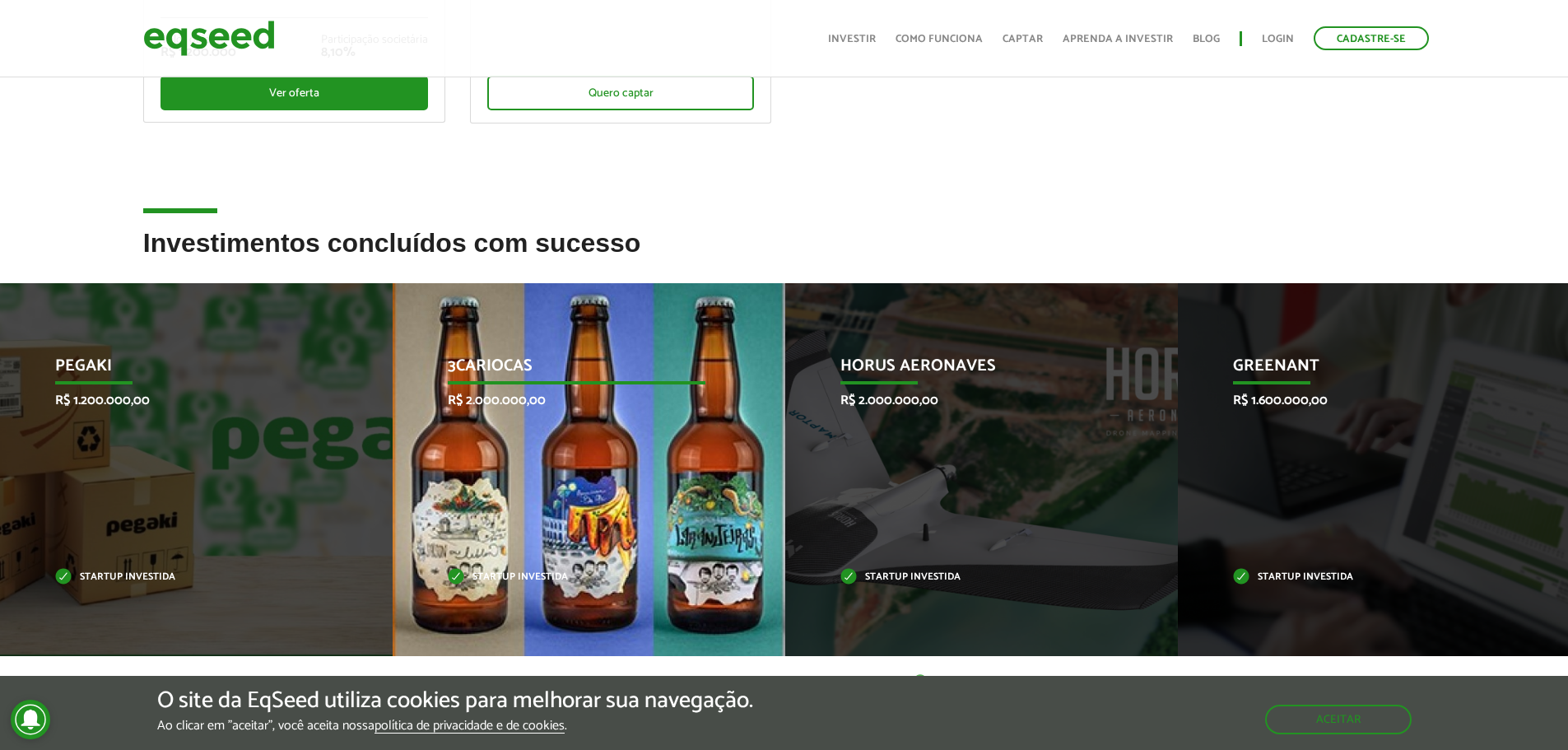
click at [393, 382] on div "3Cariocas R$ 2.000.000,00 Startup investida" at bounding box center [576, 470] width 368 height 373
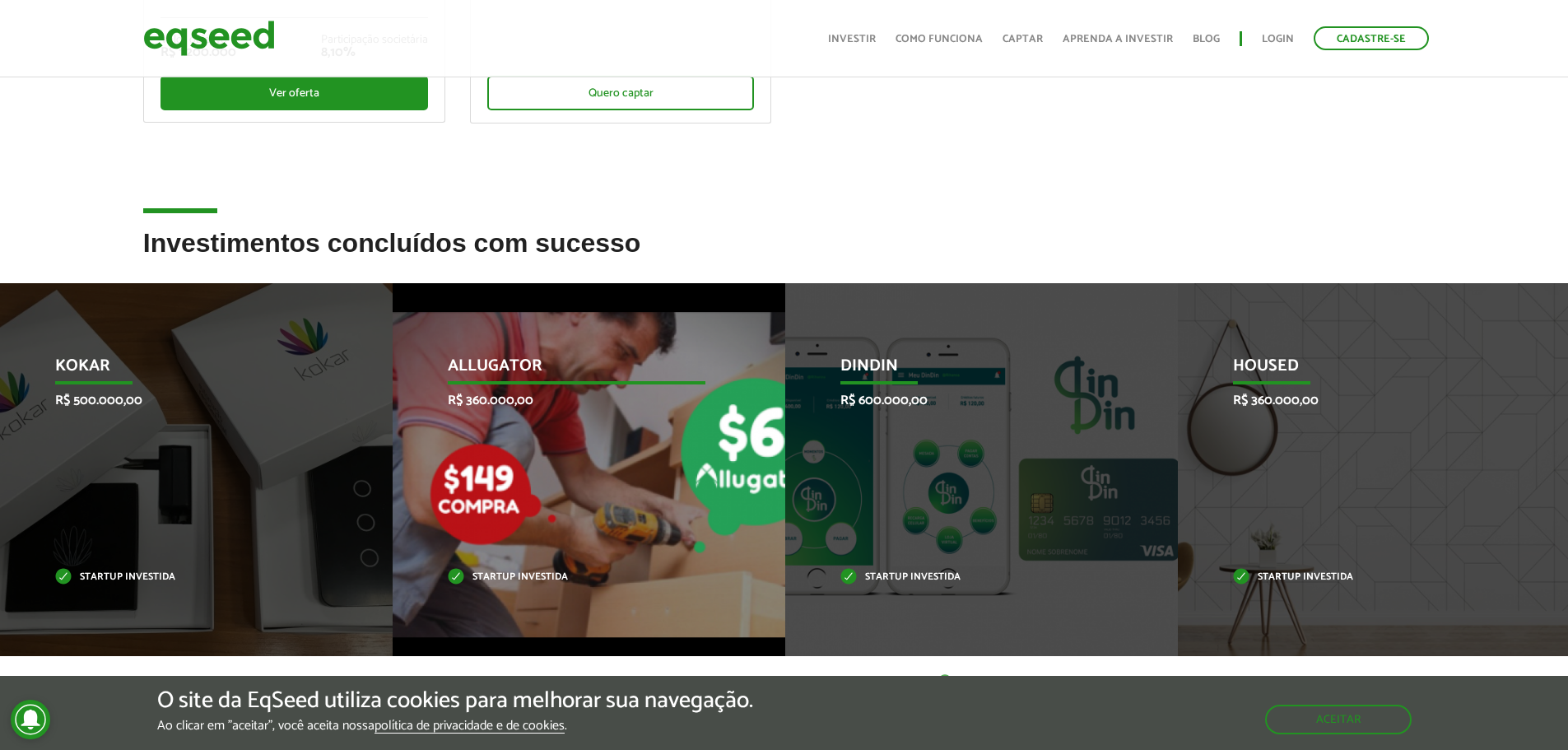
drag, startPoint x: 495, startPoint y: 355, endPoint x: 369, endPoint y: 357, distance: 126.0
click at [448, 356] on p "Allugator" at bounding box center [576, 370] width 257 height 28
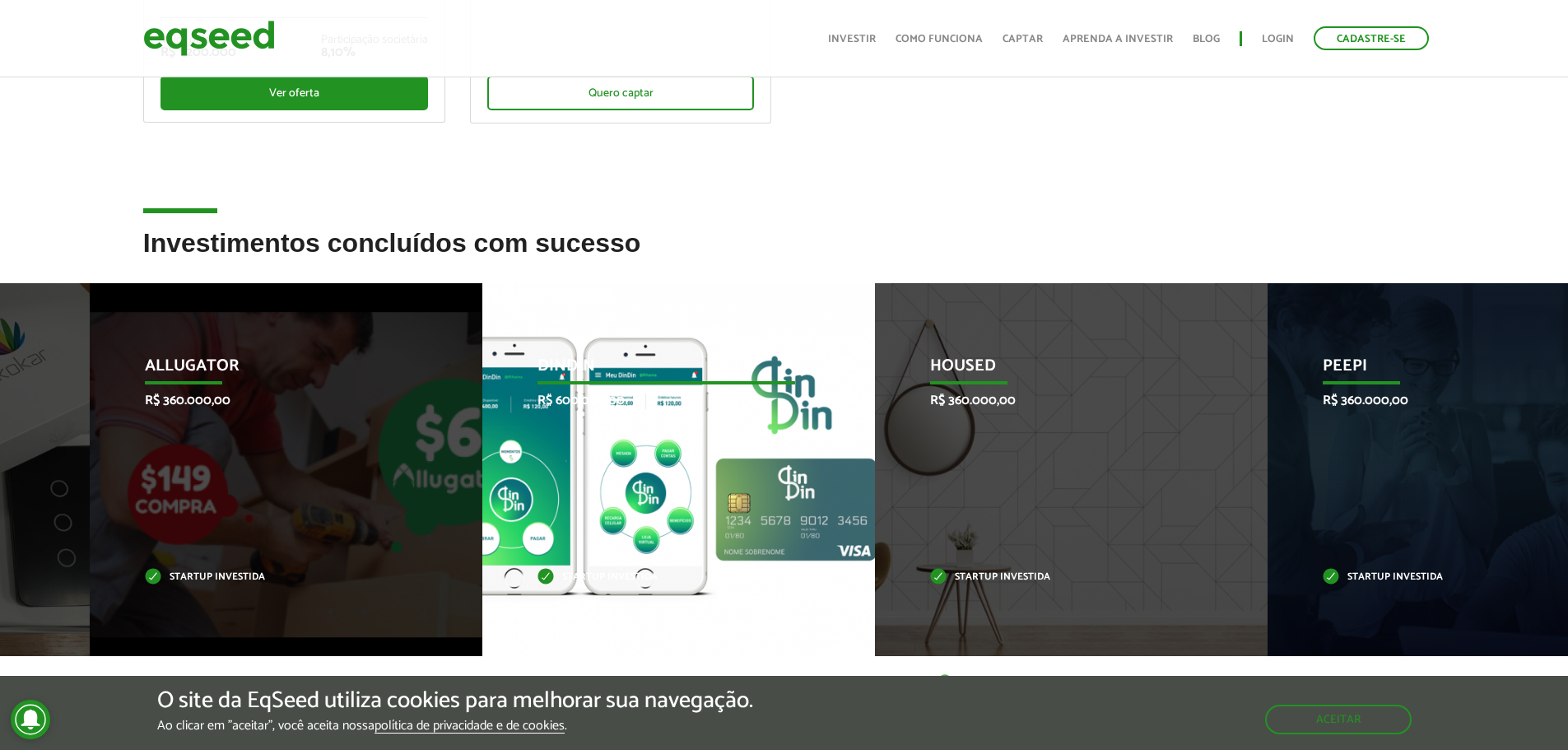
drag, startPoint x: 819, startPoint y: 367, endPoint x: 429, endPoint y: 356, distance: 390.2
click at [538, 356] on p "DinDin" at bounding box center [667, 370] width 257 height 28
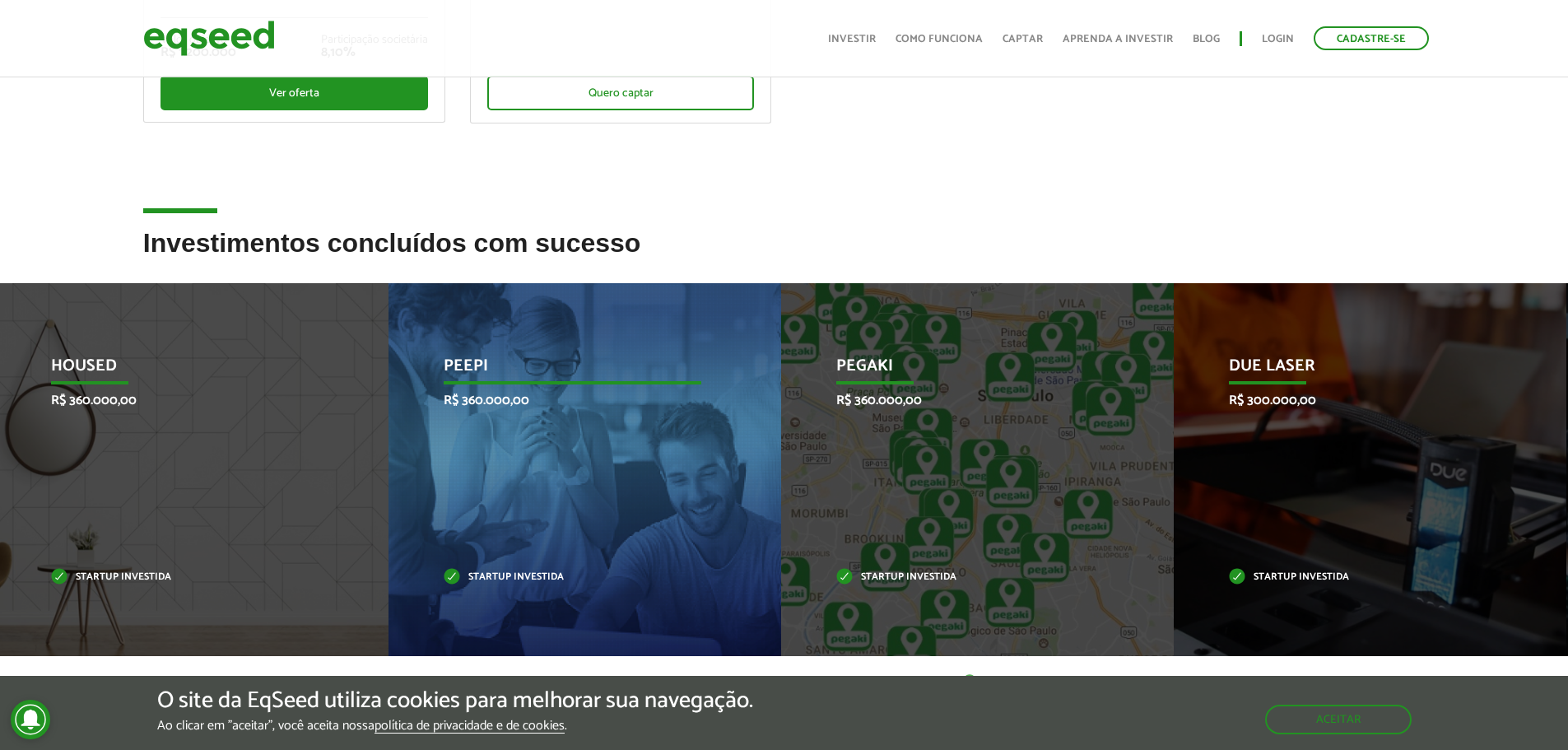
drag, startPoint x: 453, startPoint y: 392, endPoint x: 703, endPoint y: 408, distance: 250.5
click at [642, 399] on p "R$ 360.000,00" at bounding box center [573, 400] width 257 height 15
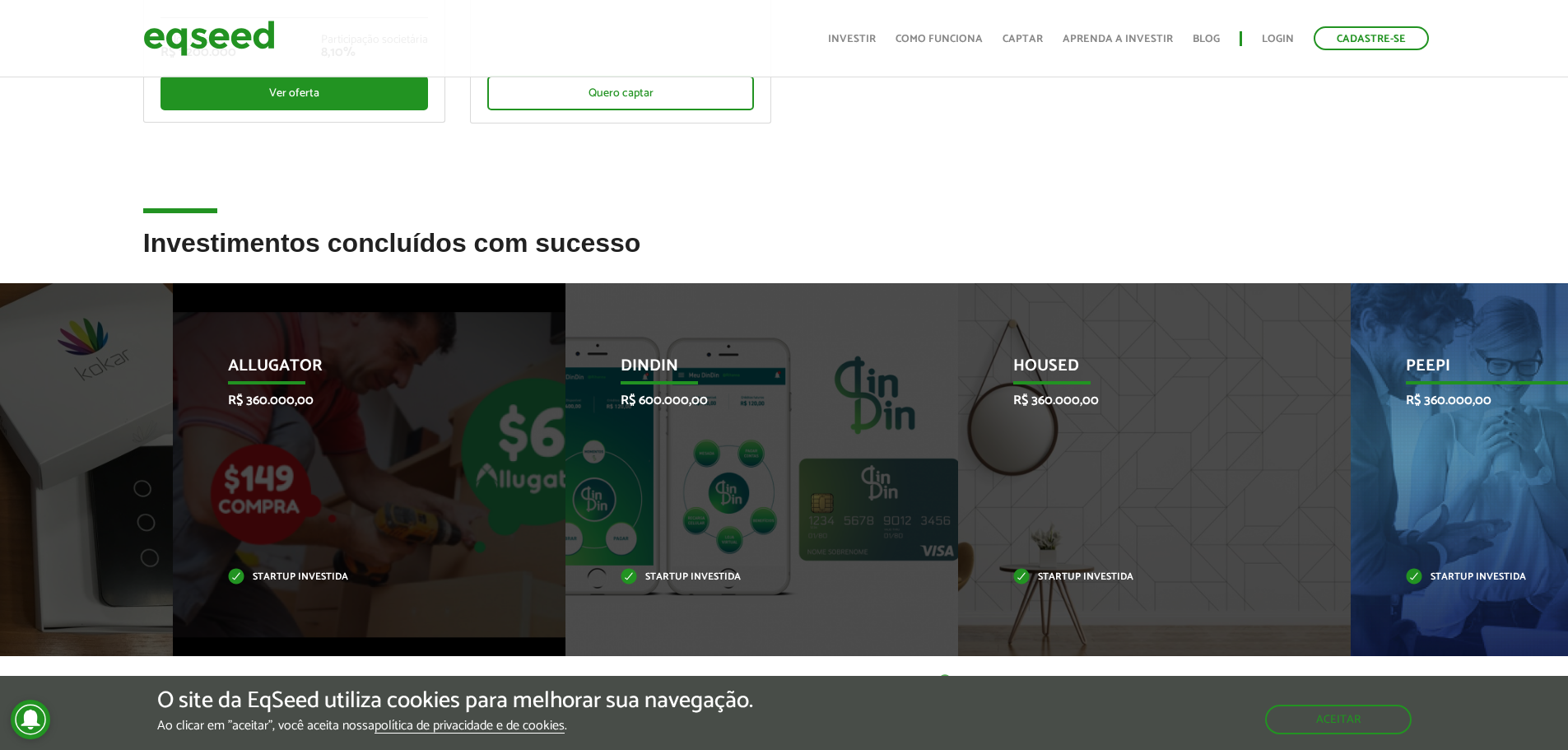
drag, startPoint x: 975, startPoint y: 427, endPoint x: 700, endPoint y: 433, distance: 275.1
click at [958, 423] on div "Housed R$ 360.000,00 Startup investida" at bounding box center [1141, 470] width 368 height 373
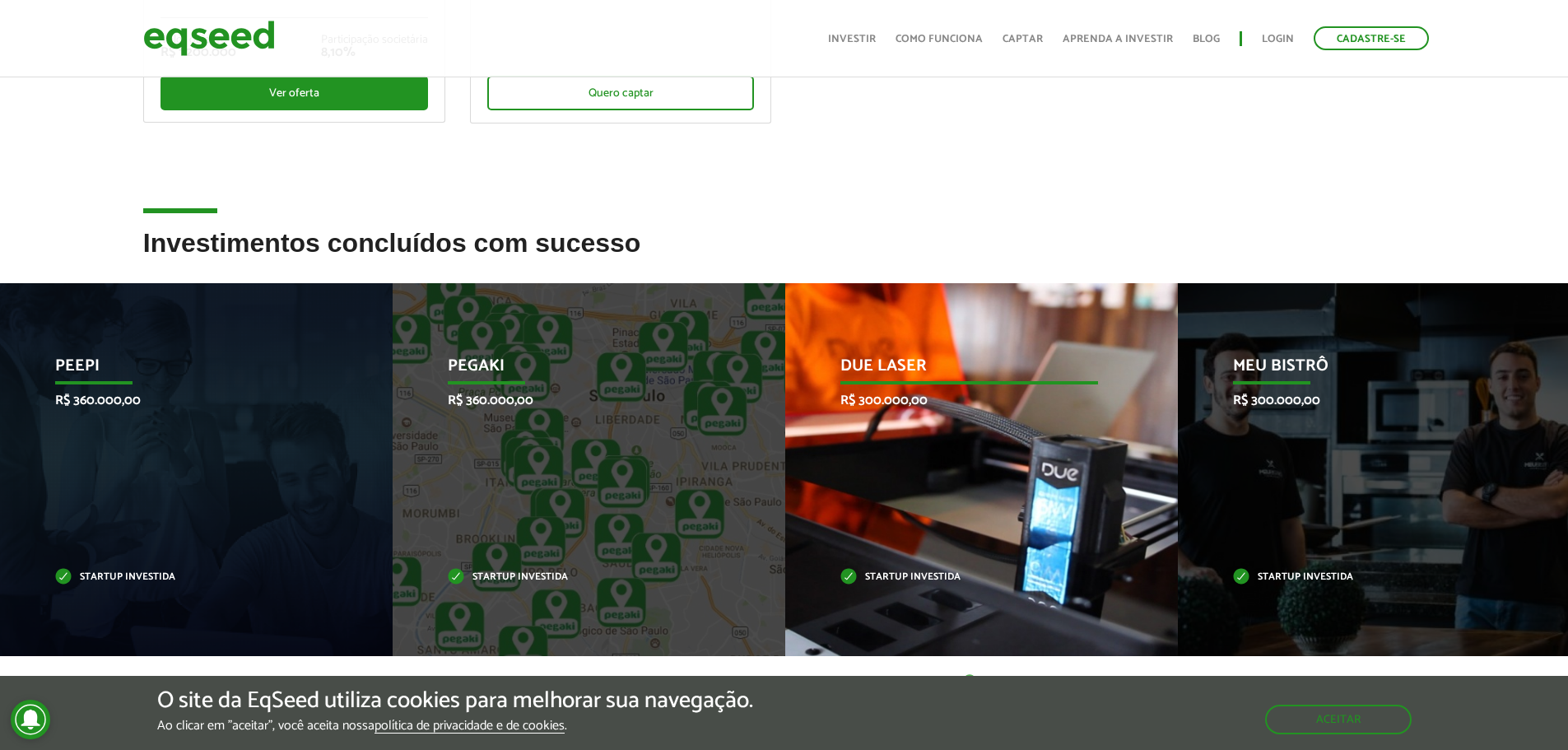
drag, startPoint x: 786, startPoint y: 442, endPoint x: 596, endPoint y: 444, distance: 190.0
click at [785, 443] on div "Due Laser R$ 300.000,00 Startup investida" at bounding box center [968, 470] width 368 height 373
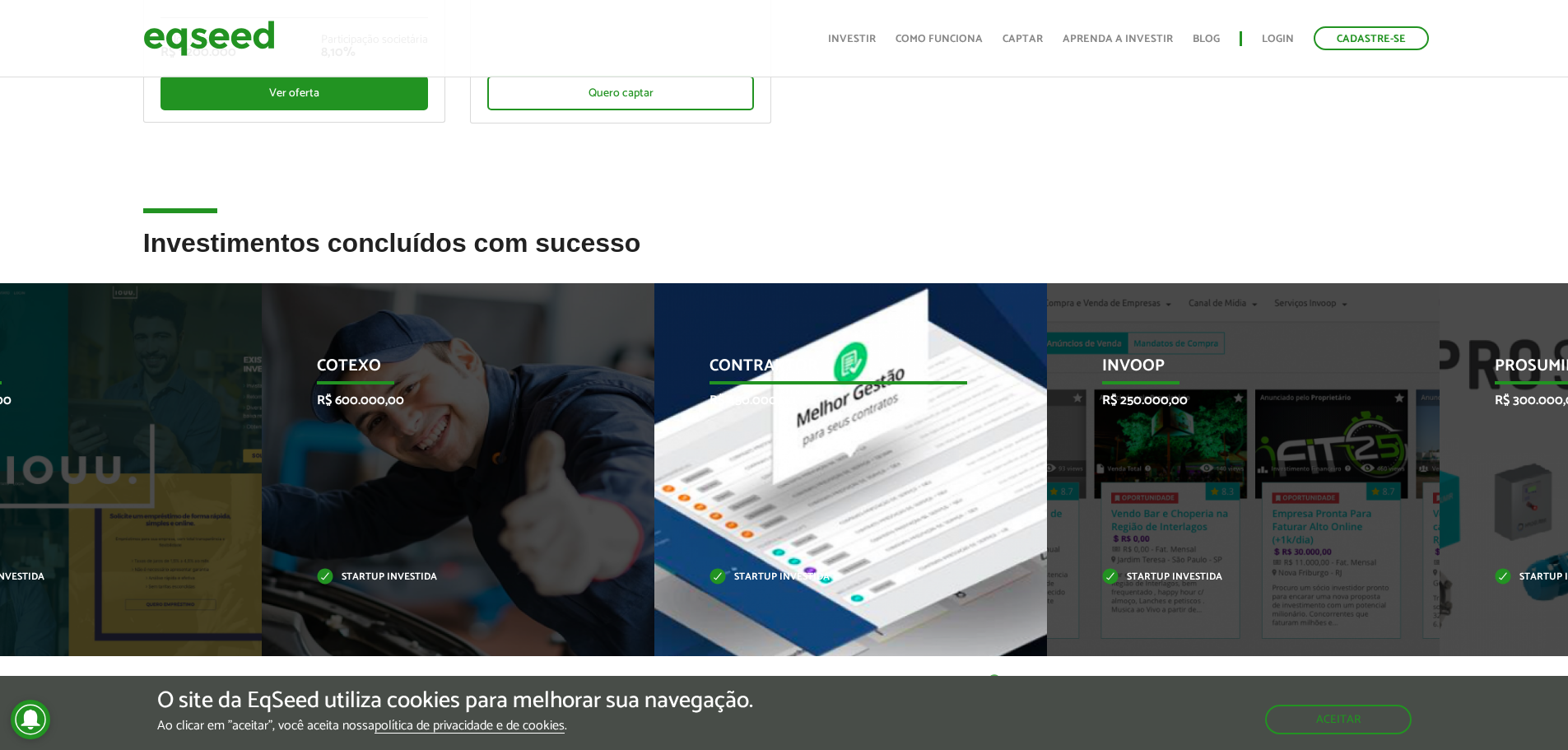
drag, startPoint x: 798, startPoint y: 410, endPoint x: 642, endPoint y: 418, distance: 156.2
click at [668, 411] on div "Contraktor R$ 450.000,00 Startup investida" at bounding box center [838, 470] width 368 height 373
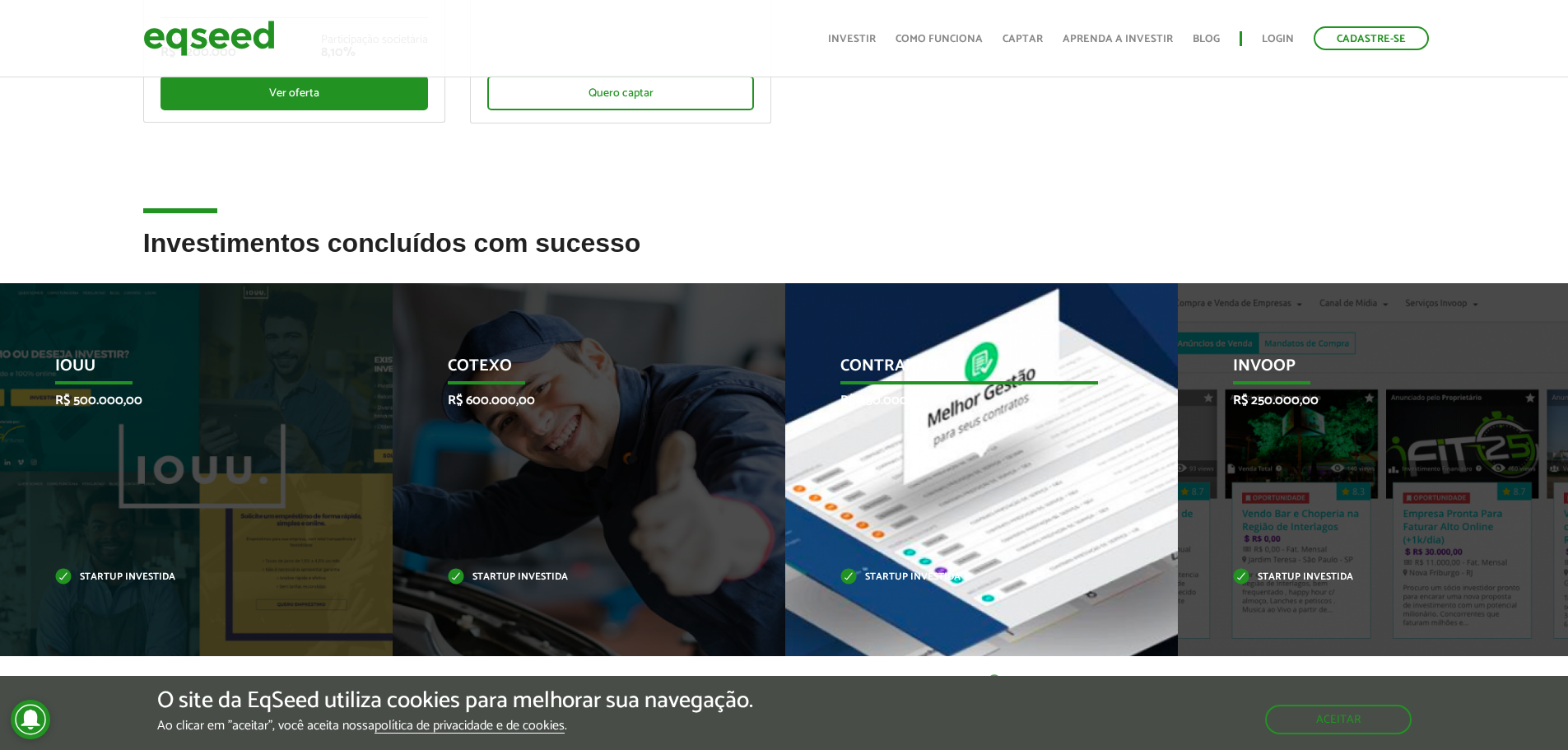
drag, startPoint x: 845, startPoint y: 422, endPoint x: 68, endPoint y: 442, distance: 777.3
click at [785, 440] on div "Contraktor R$ 450.000,00 Startup investida" at bounding box center [968, 470] width 368 height 373
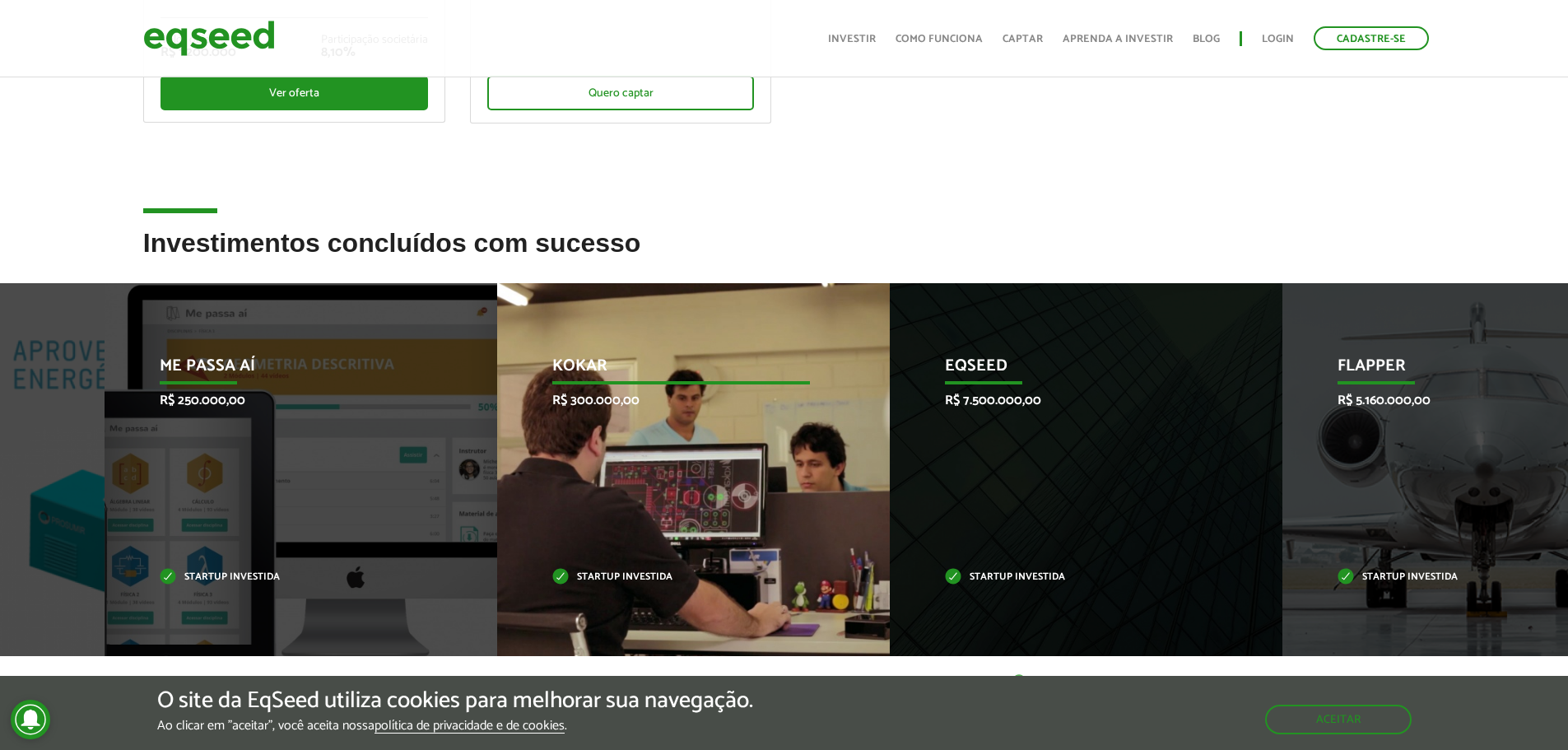
drag, startPoint x: 947, startPoint y: 416, endPoint x: 304, endPoint y: 395, distance: 643.3
click at [264, 395] on div "Me Passa Aí R$ 250.000,00 Startup investida" at bounding box center [288, 470] width 368 height 373
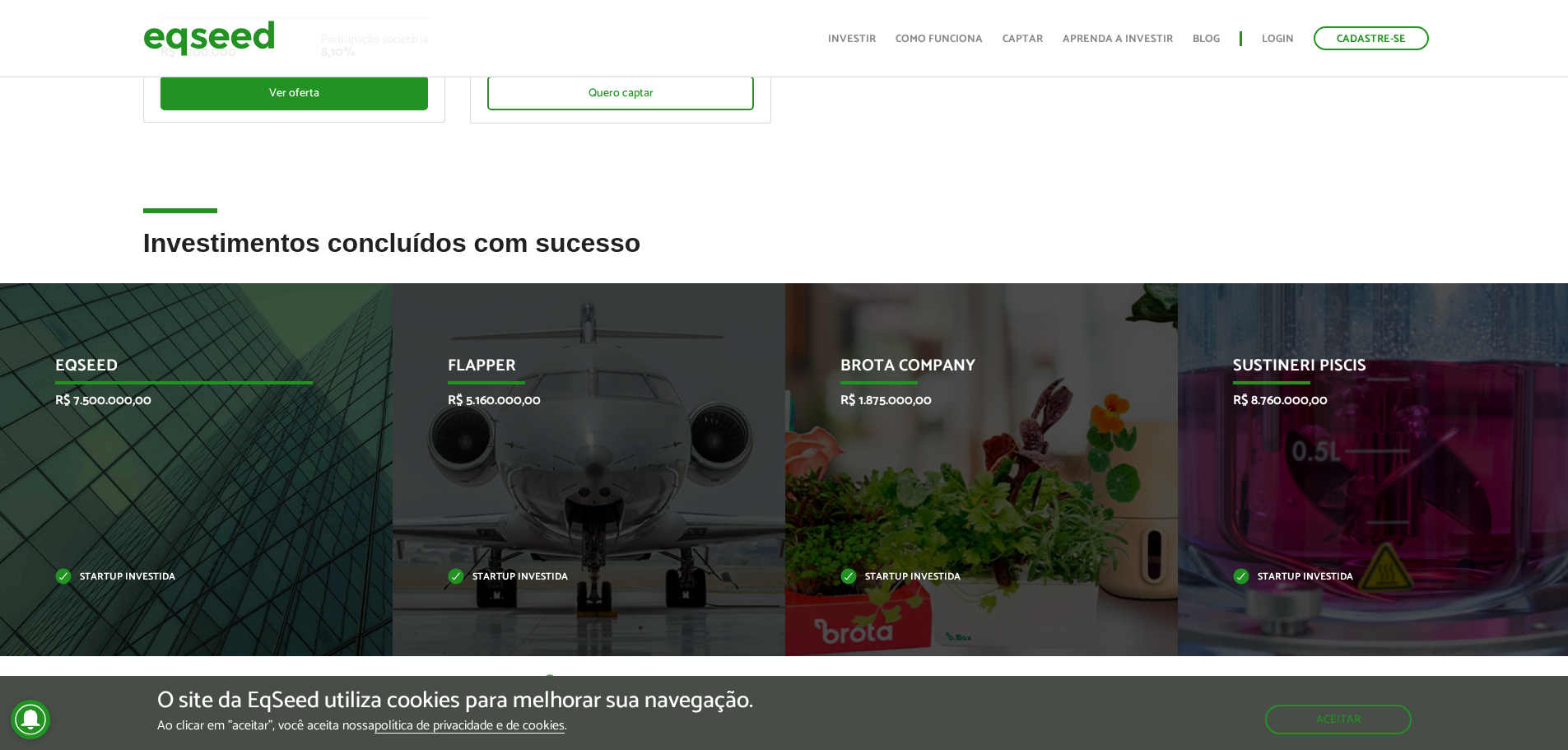
click at [113, 413] on div "EqSeed R$ 7.500.000,00 Startup investida" at bounding box center [184, 470] width 368 height 373
drag
click at [151, 490] on div "EqSeed R$ 7.500.000,00 Startup investida" at bounding box center [183, 470] width 368 height 373
click at [118, 359] on p "EqSeed" at bounding box center [184, 370] width 257 height 28
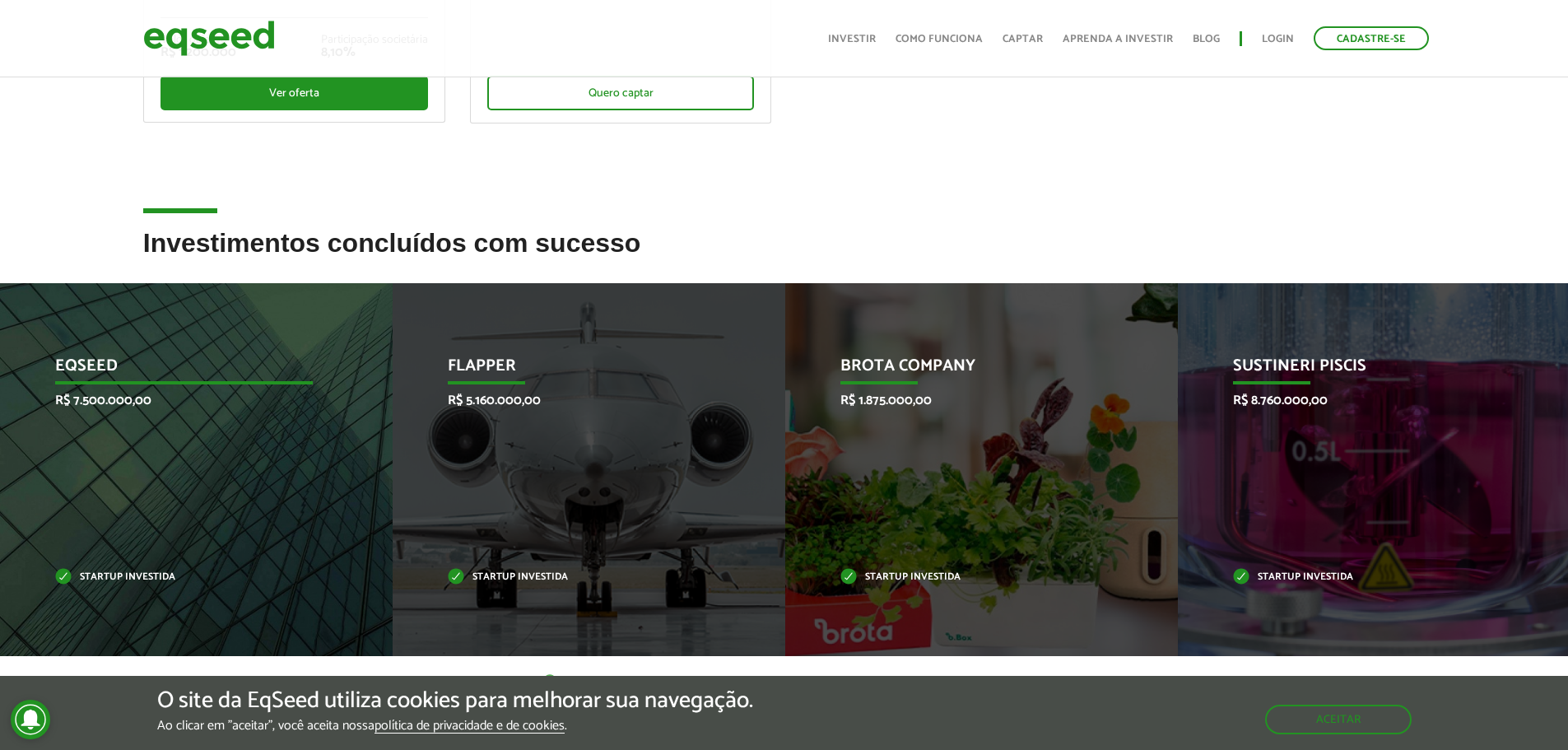
click at [118, 359] on p "EqSeed" at bounding box center [184, 370] width 257 height 28
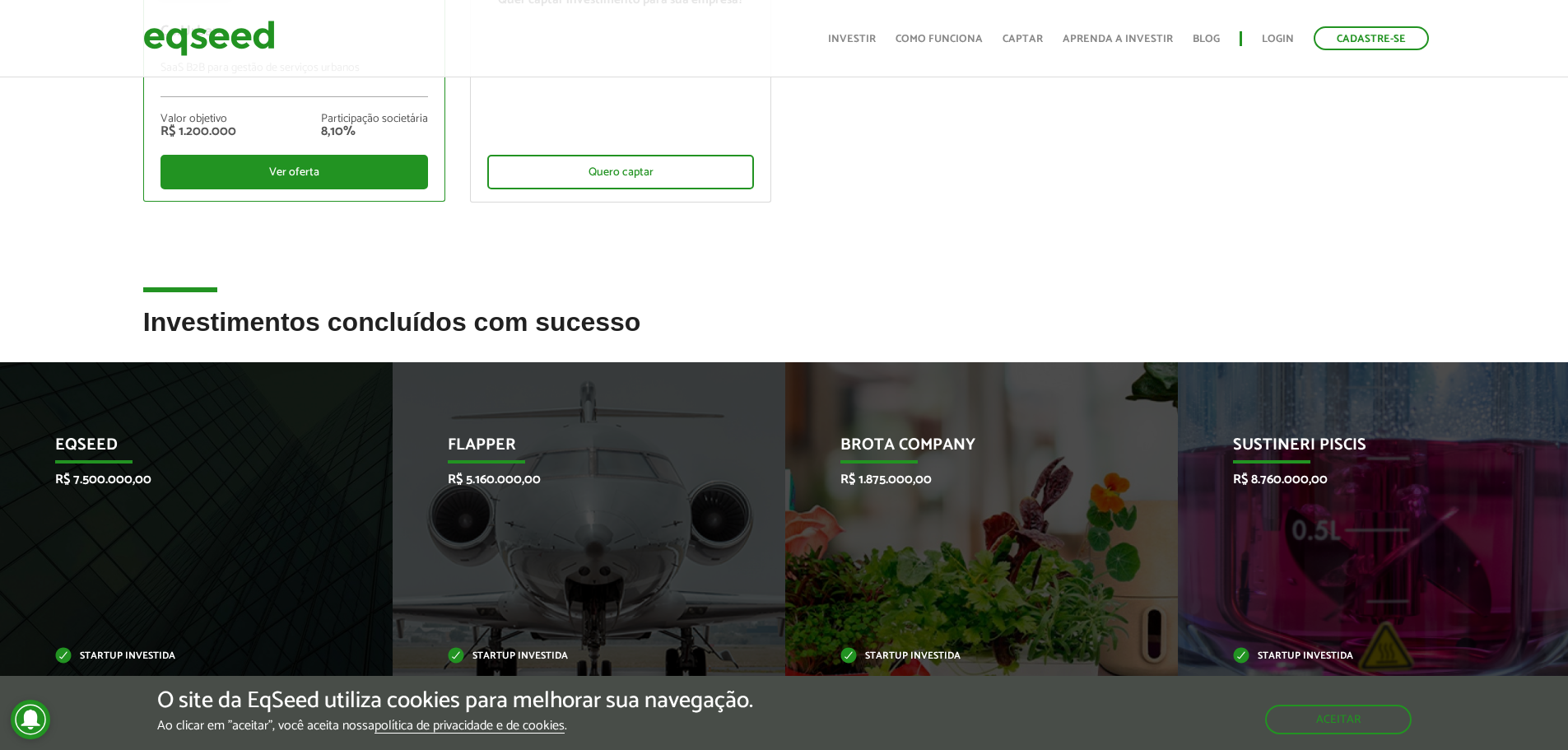
scroll to position [329, 0]
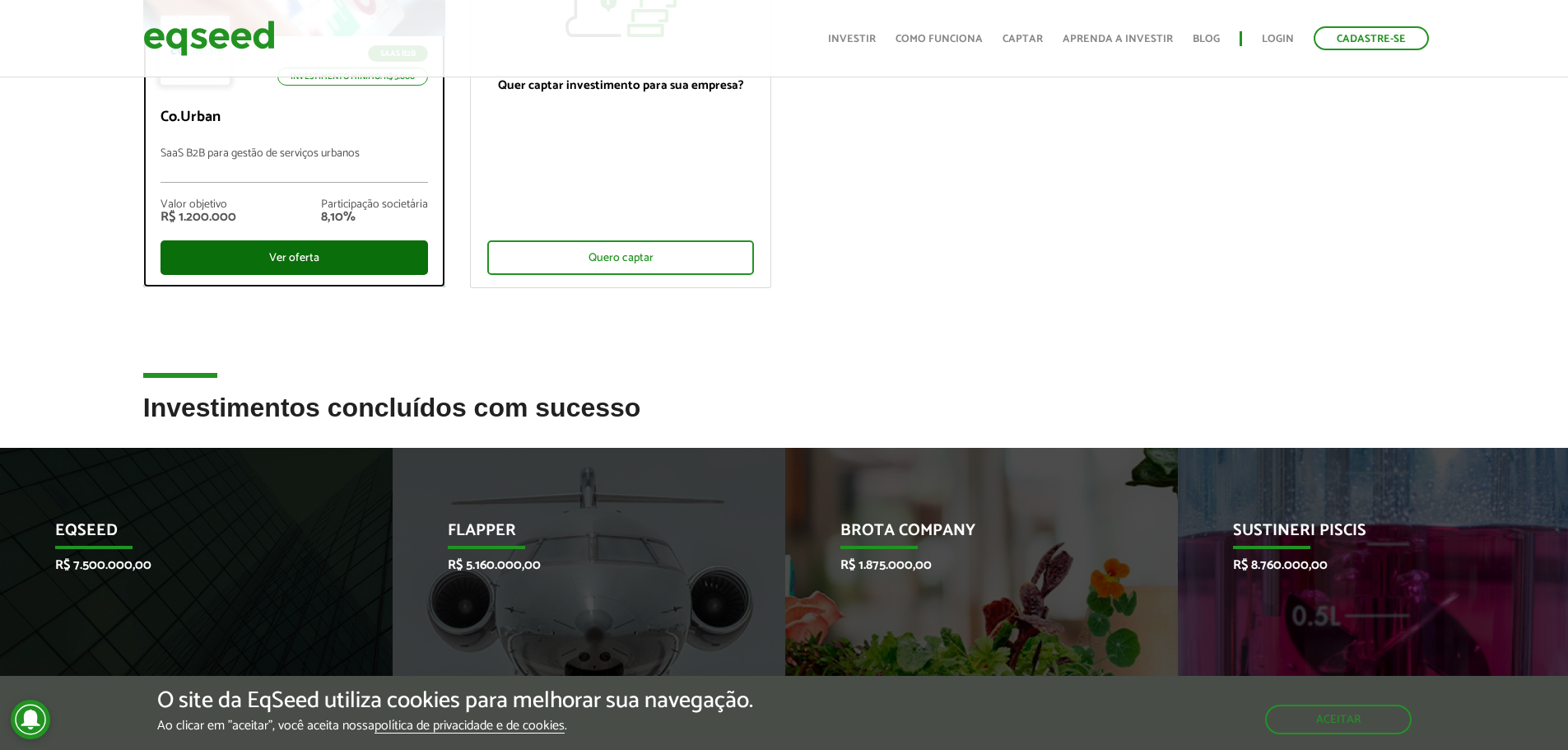
click at [315, 265] on div "Ver oferta" at bounding box center [294, 257] width 267 height 35
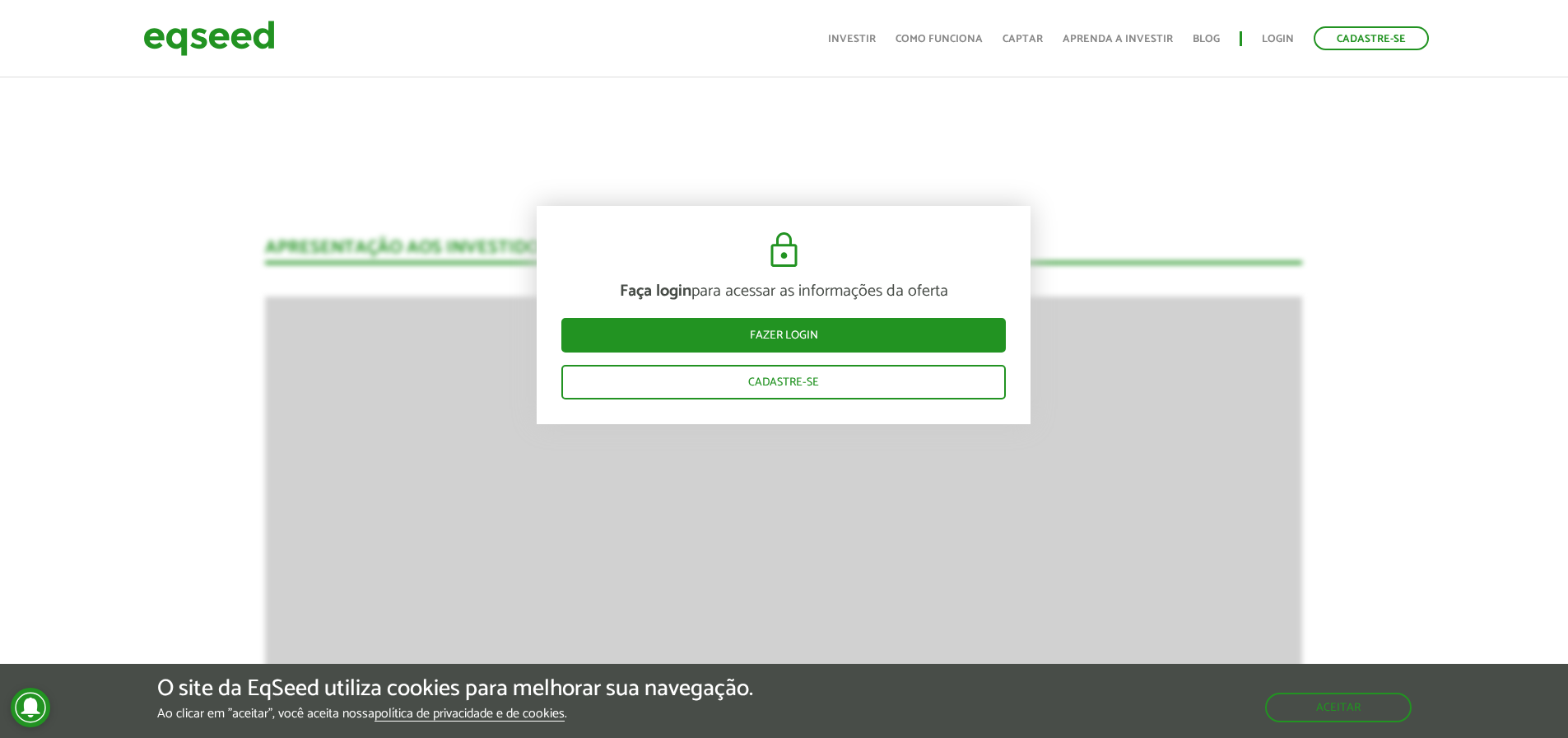
scroll to position [1894, 0]
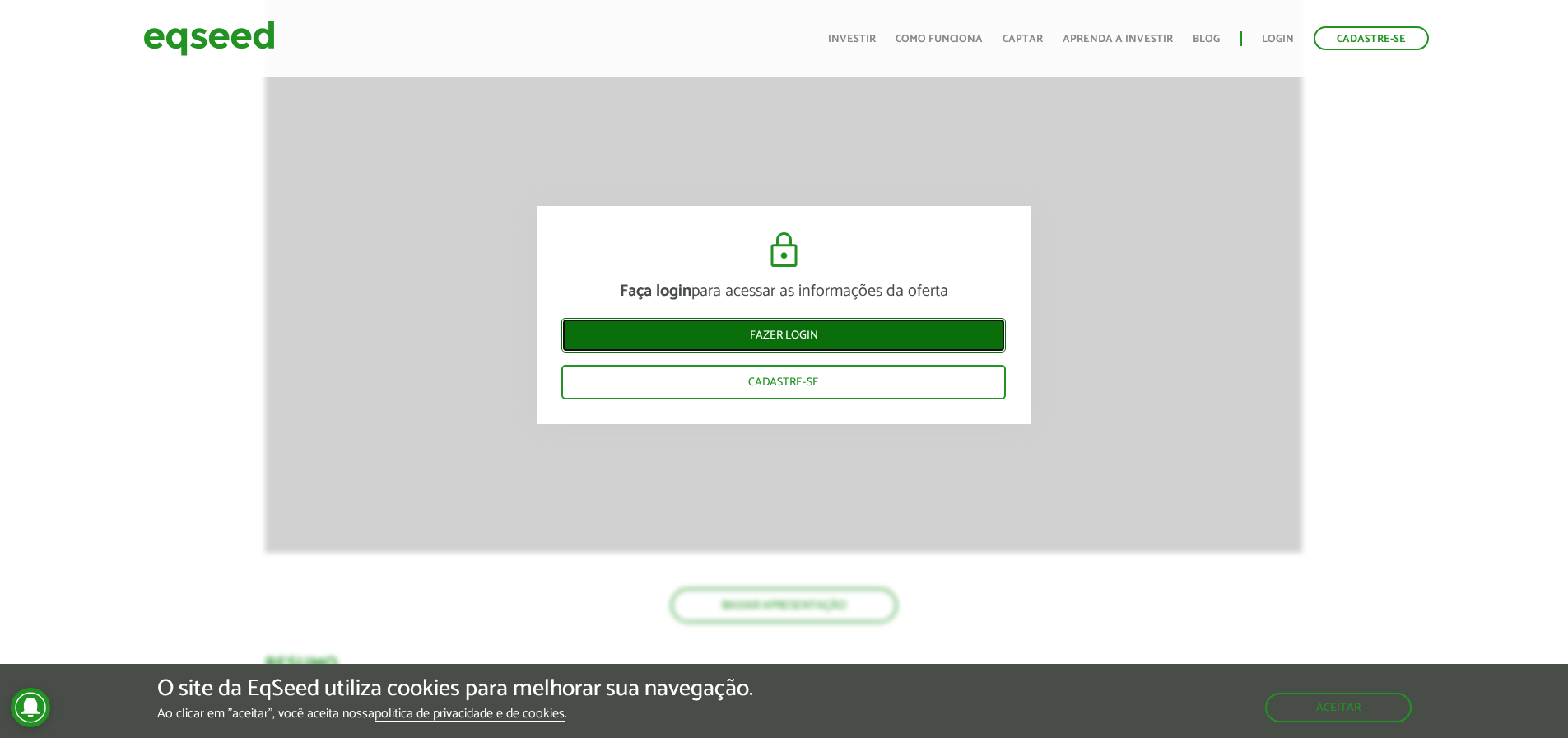
click at [785, 338] on link "Fazer login" at bounding box center [783, 335] width 445 height 35
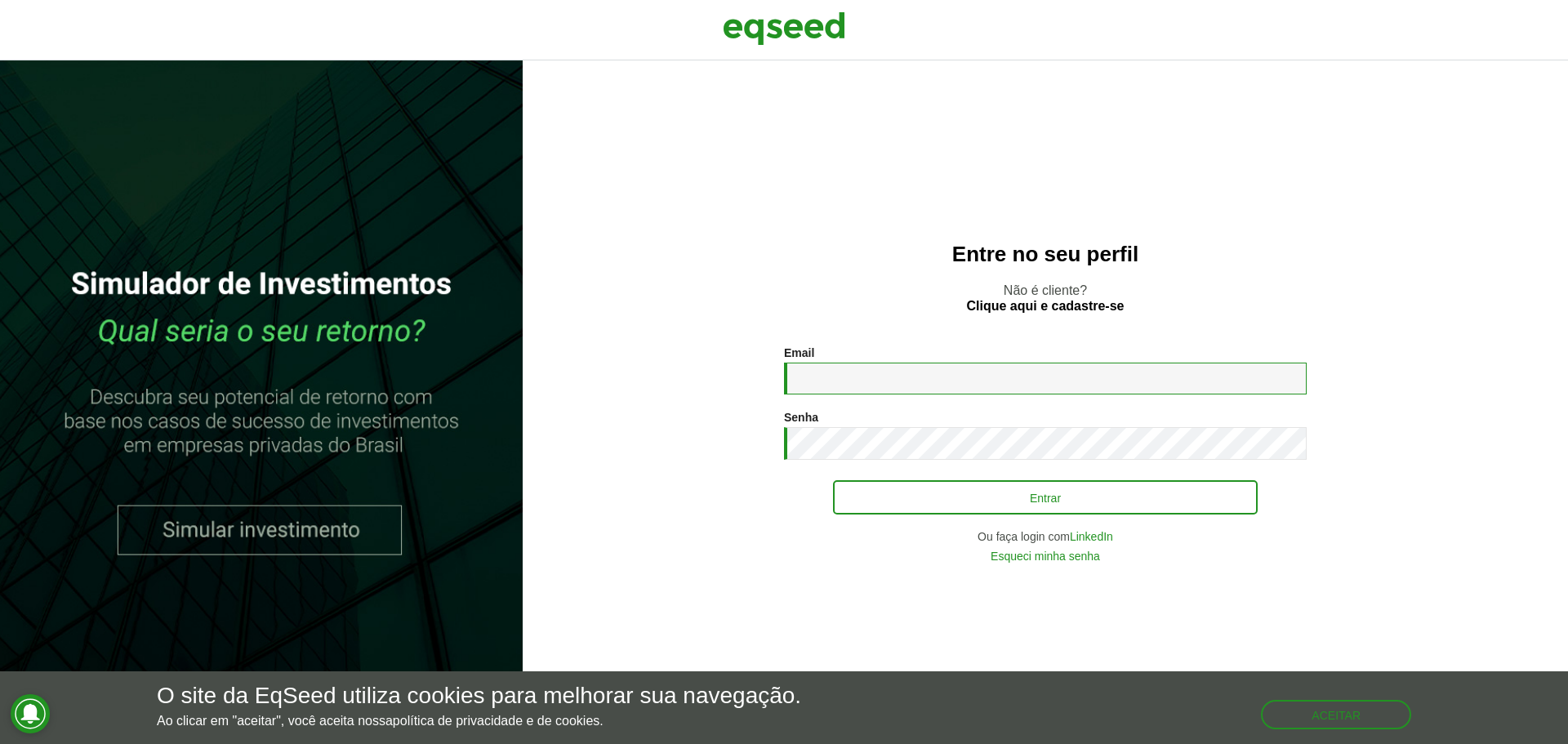
type input "**********"
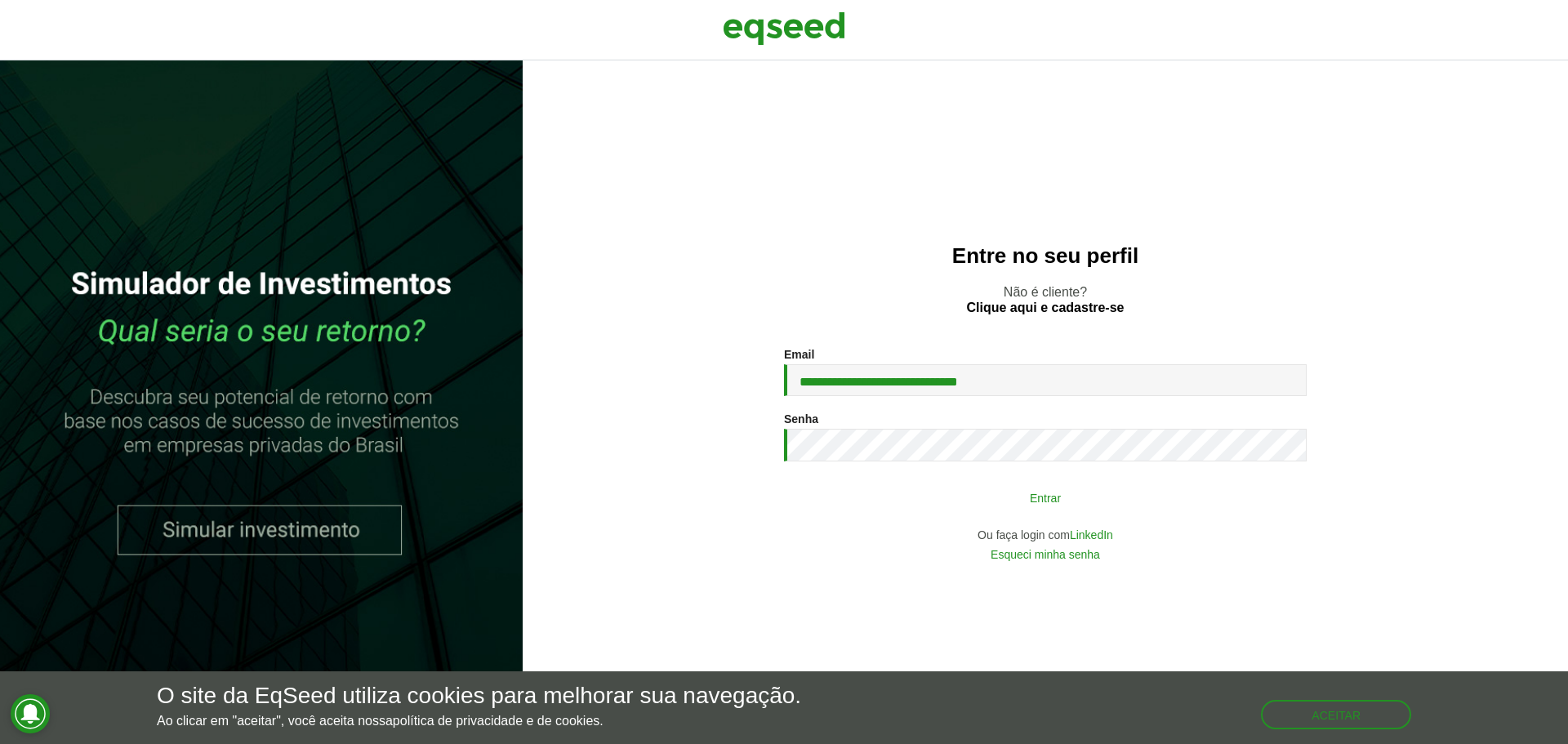
click at [942, 497] on button "Entrar" at bounding box center [1046, 497] width 425 height 31
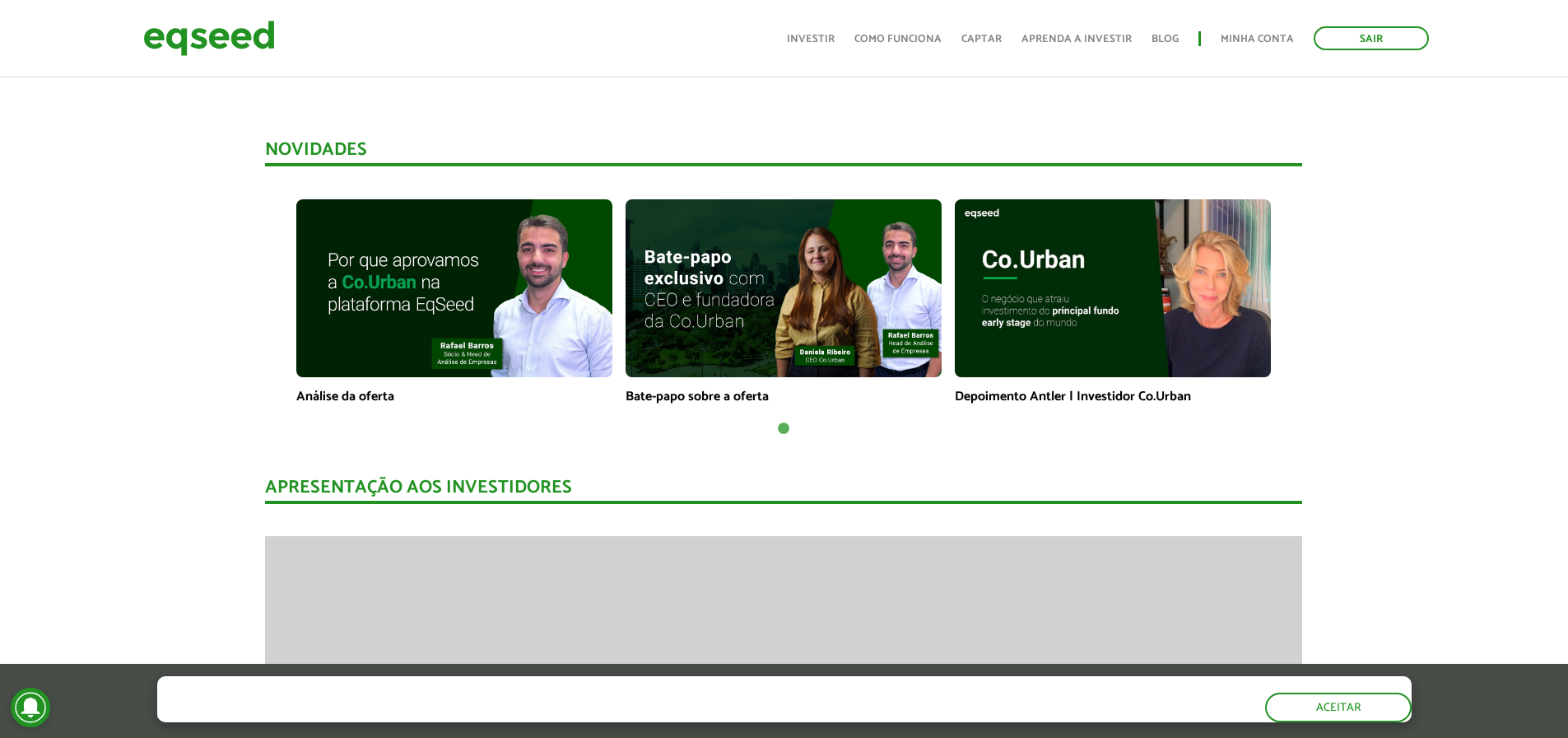
scroll to position [1400, 0]
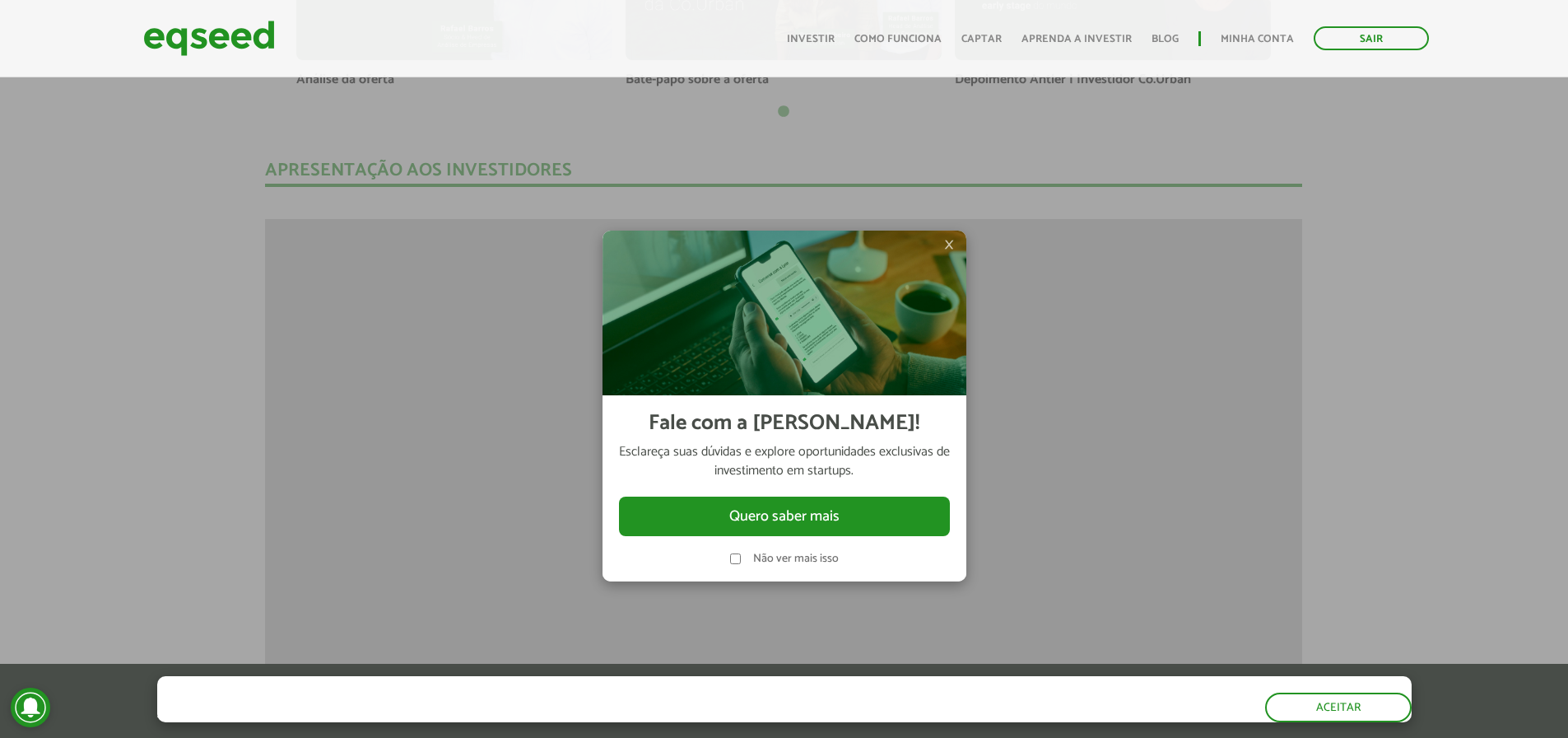
click at [958, 245] on img at bounding box center [784, 312] width 364 height 164
click at [949, 244] on span "×" at bounding box center [949, 244] width 10 height 20
